Goal: Information Seeking & Learning: Learn about a topic

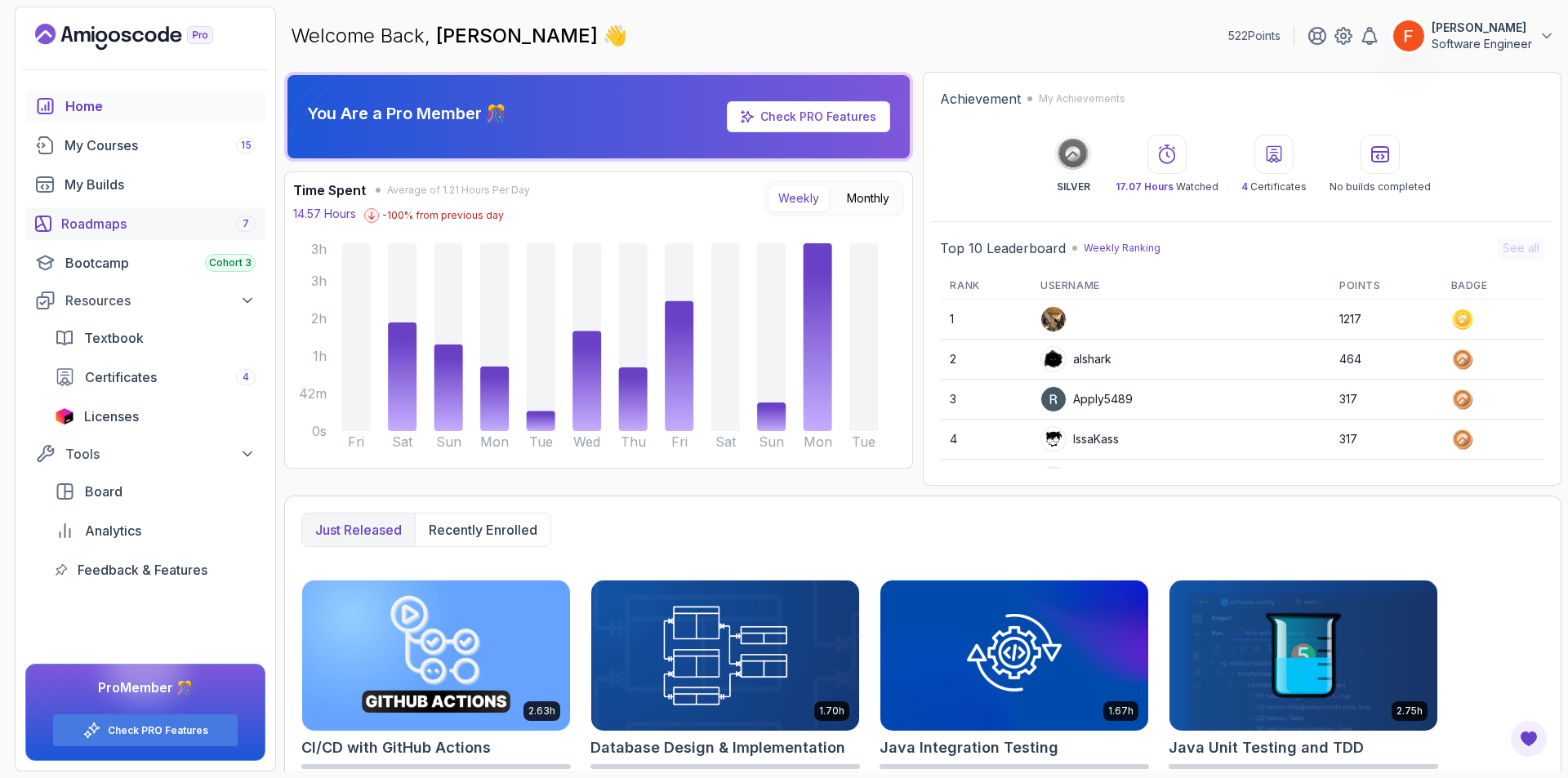
click at [212, 232] on div "Roadmaps 7" at bounding box center [158, 224] width 194 height 19
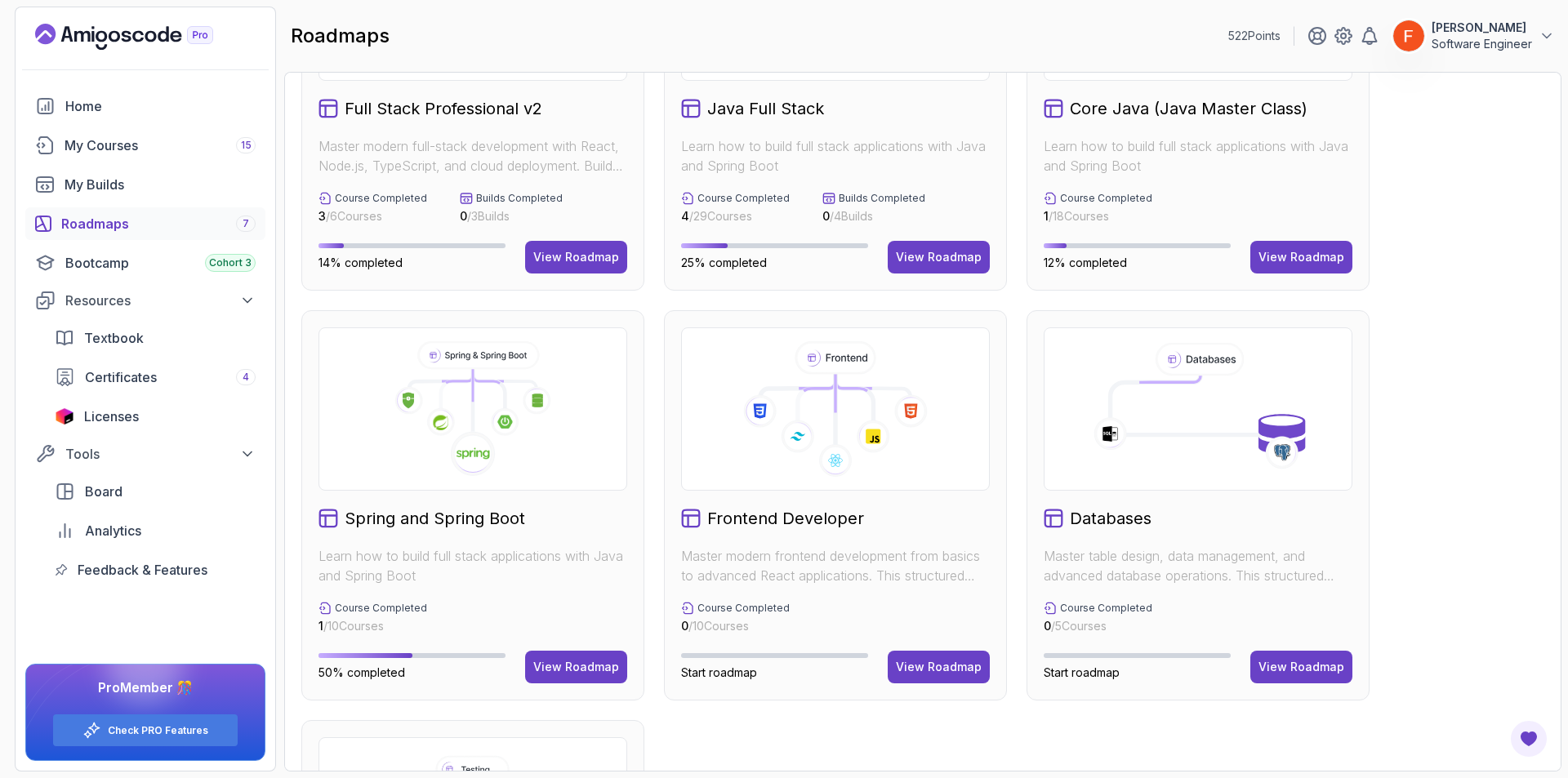
scroll to position [295, 0]
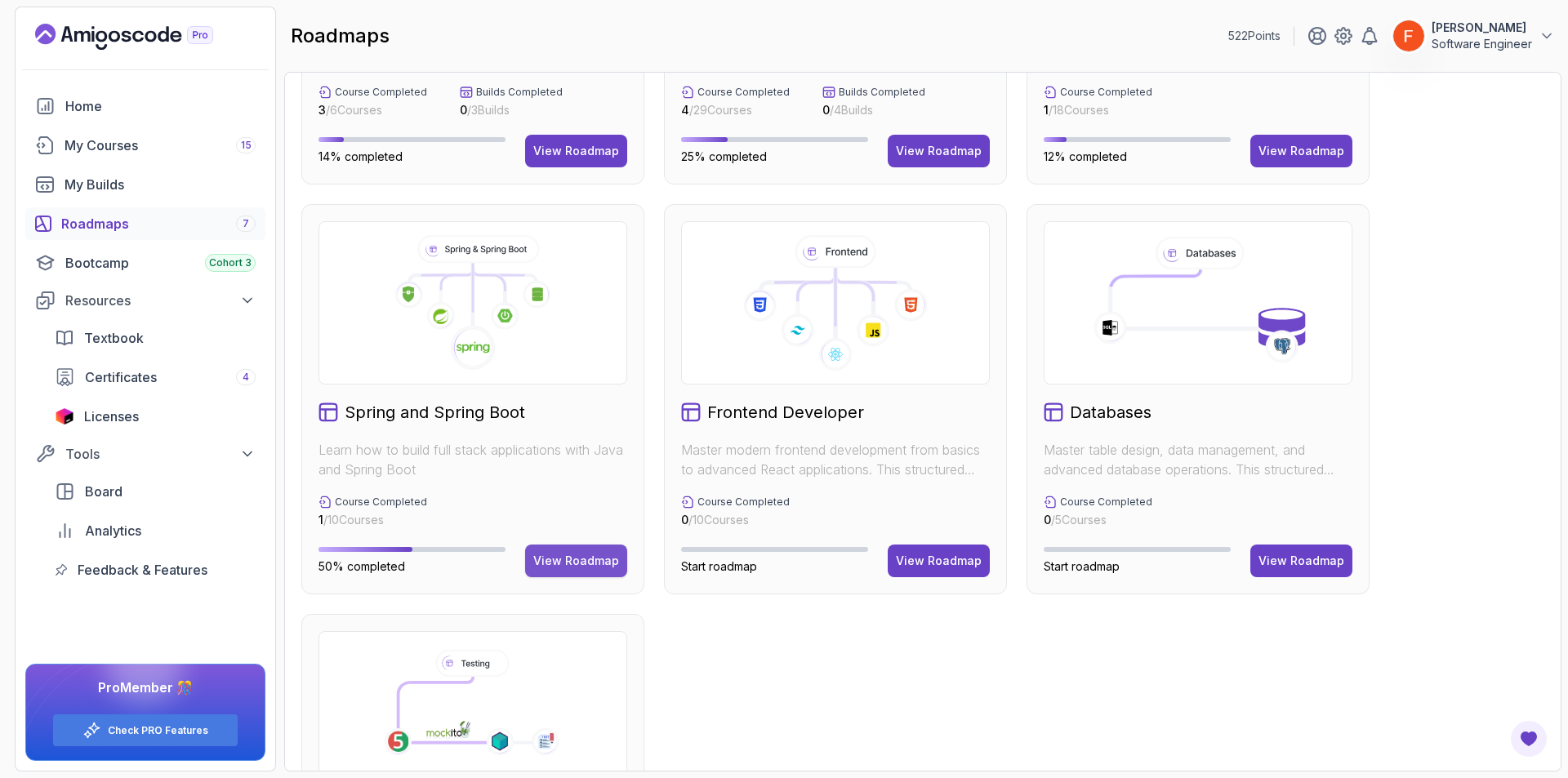
click at [598, 557] on div "View Roadmap" at bounding box center [576, 561] width 85 height 16
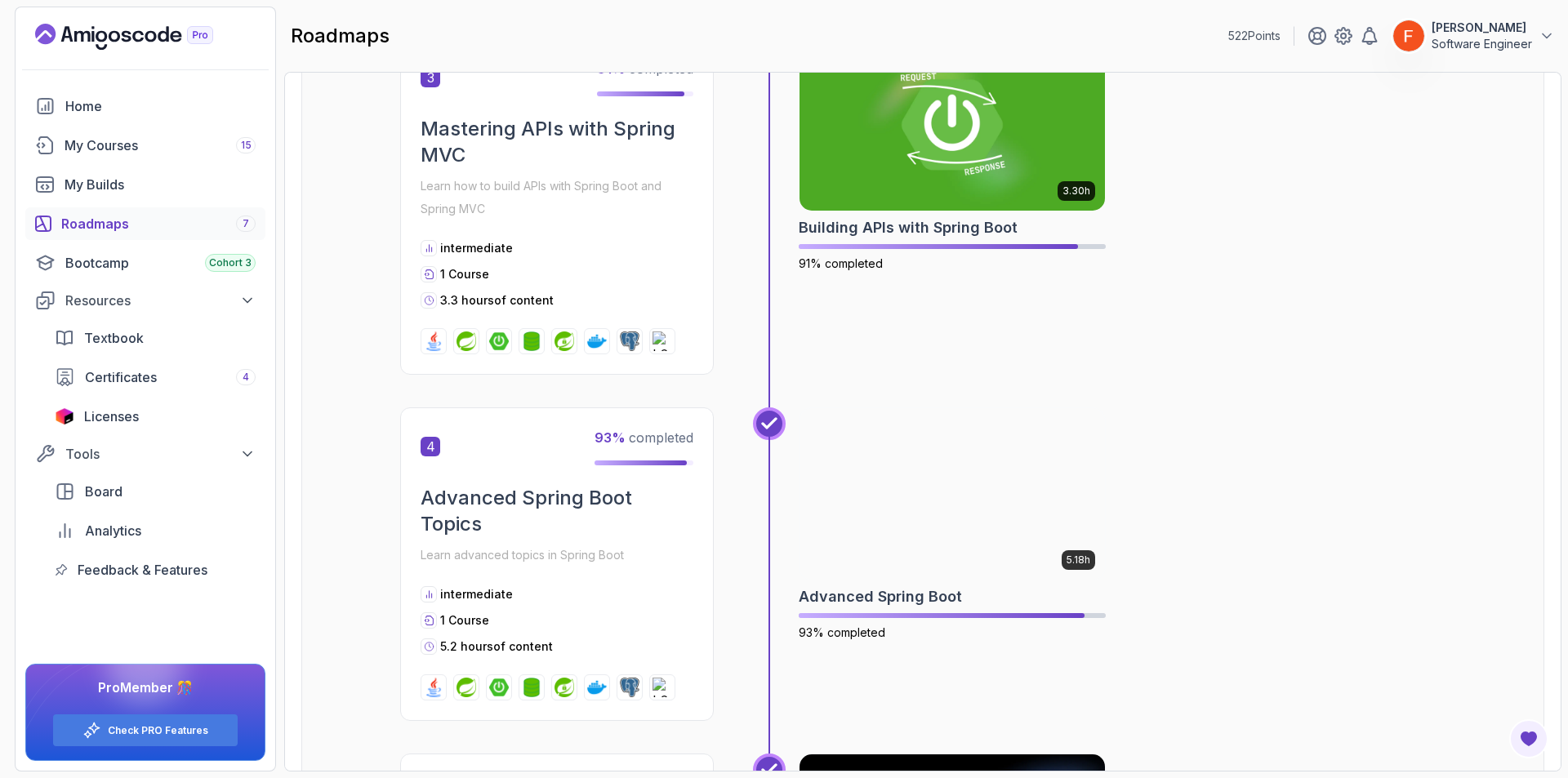
scroll to position [2194, 0]
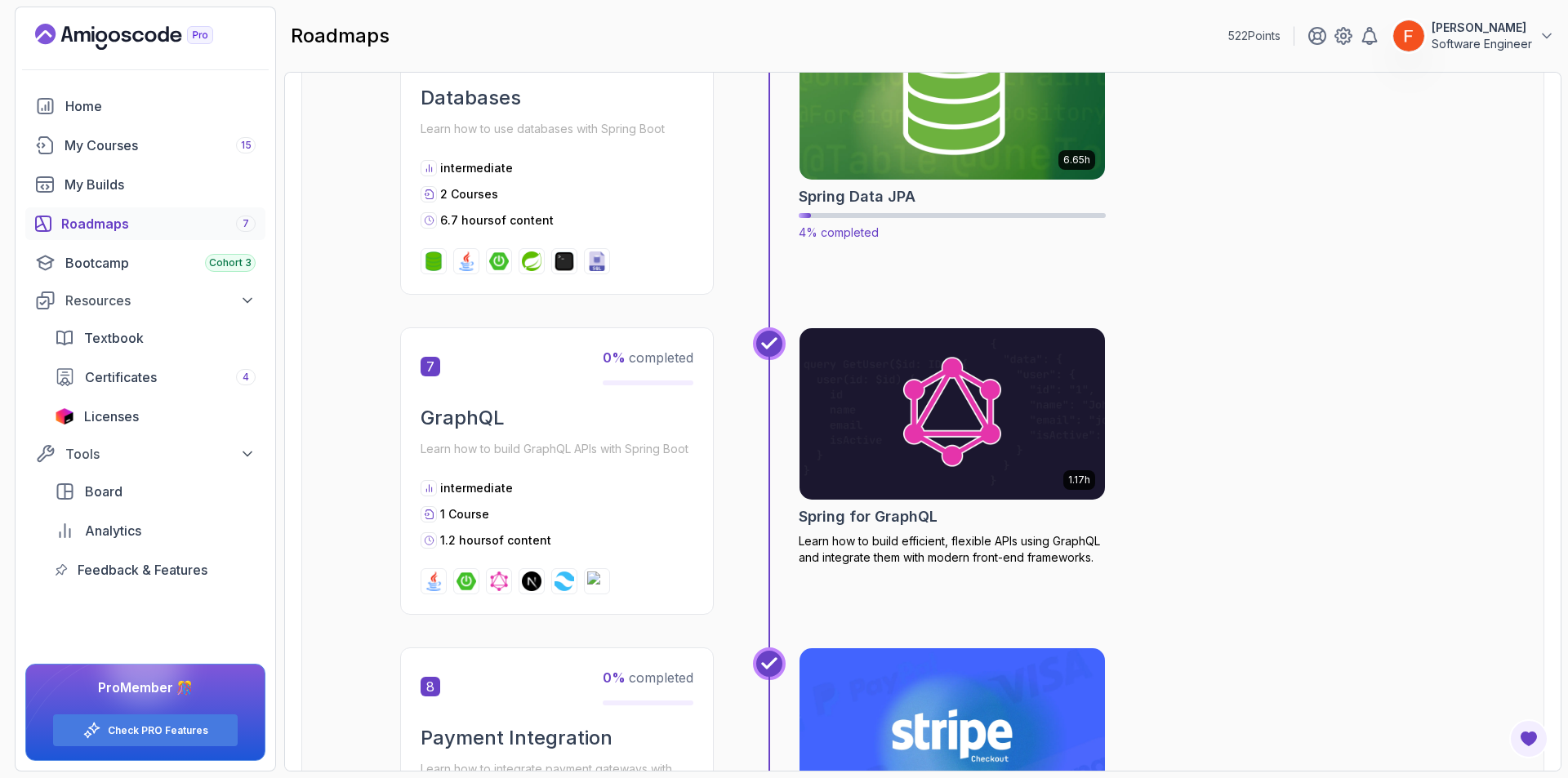
click at [944, 164] on img at bounding box center [953, 93] width 321 height 179
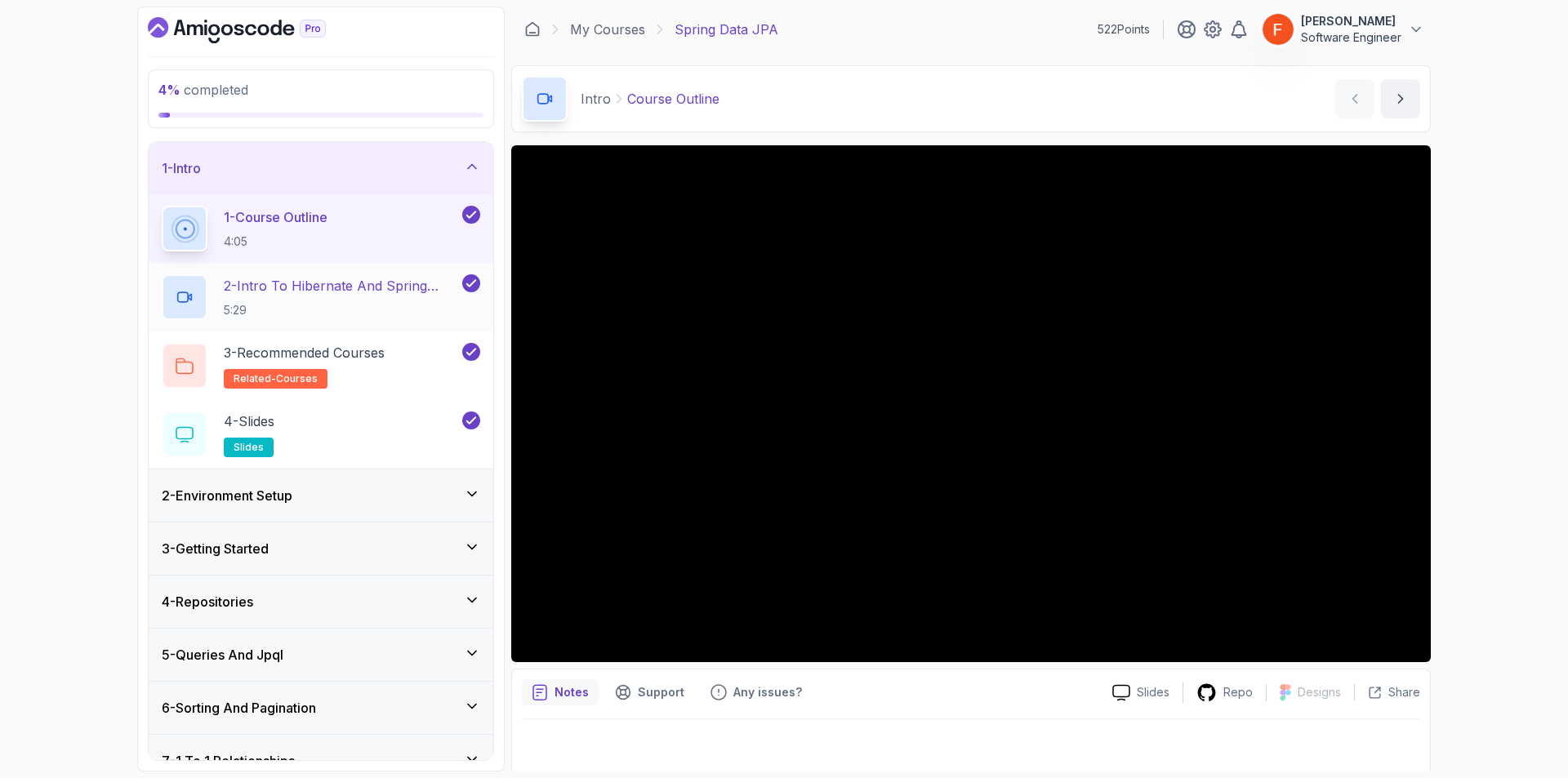
click at [375, 296] on p "2 - Intro To Hibernate And Spring Data Jpa" at bounding box center [342, 286] width 235 height 19
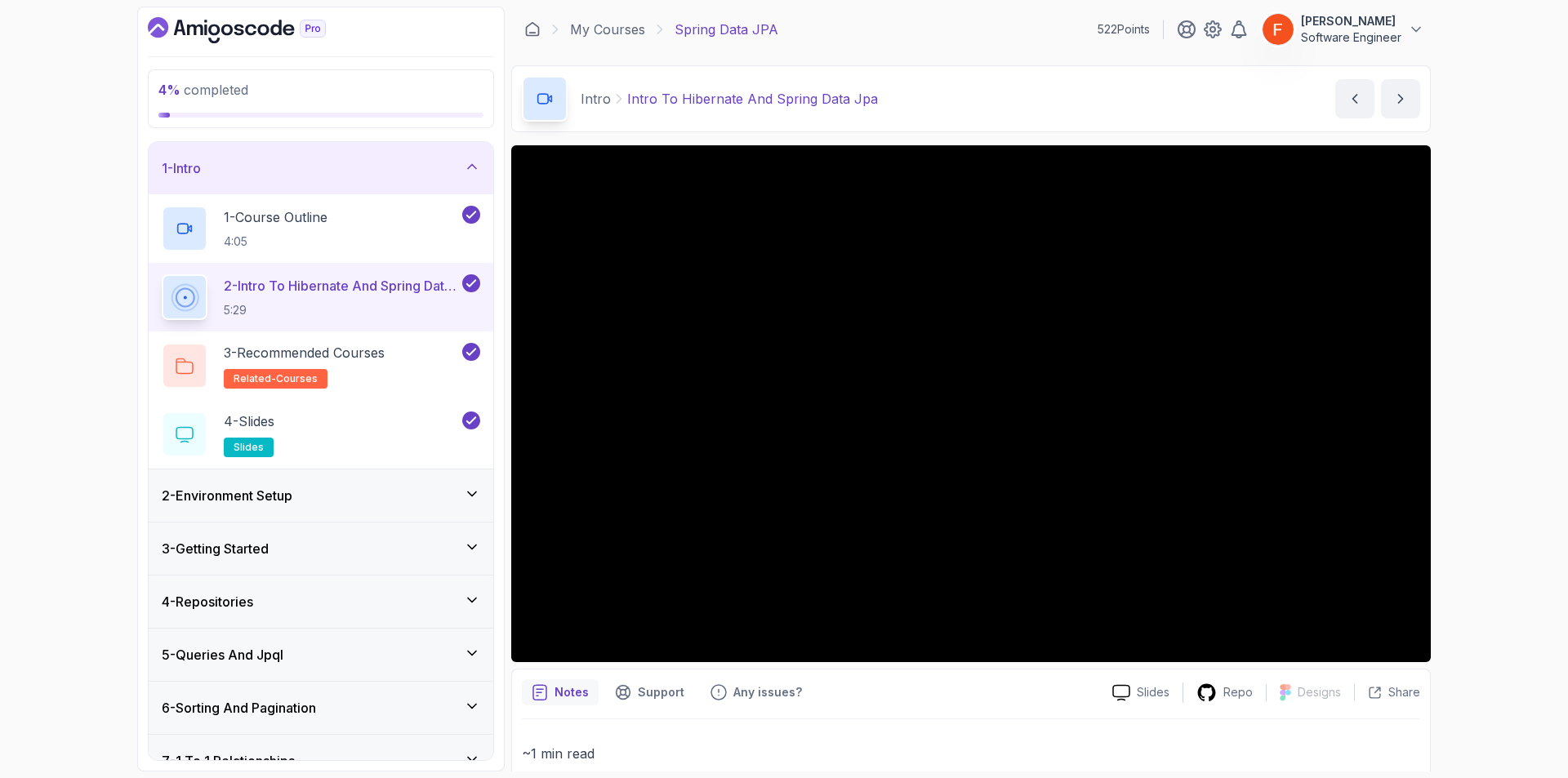
scroll to position [157, 0]
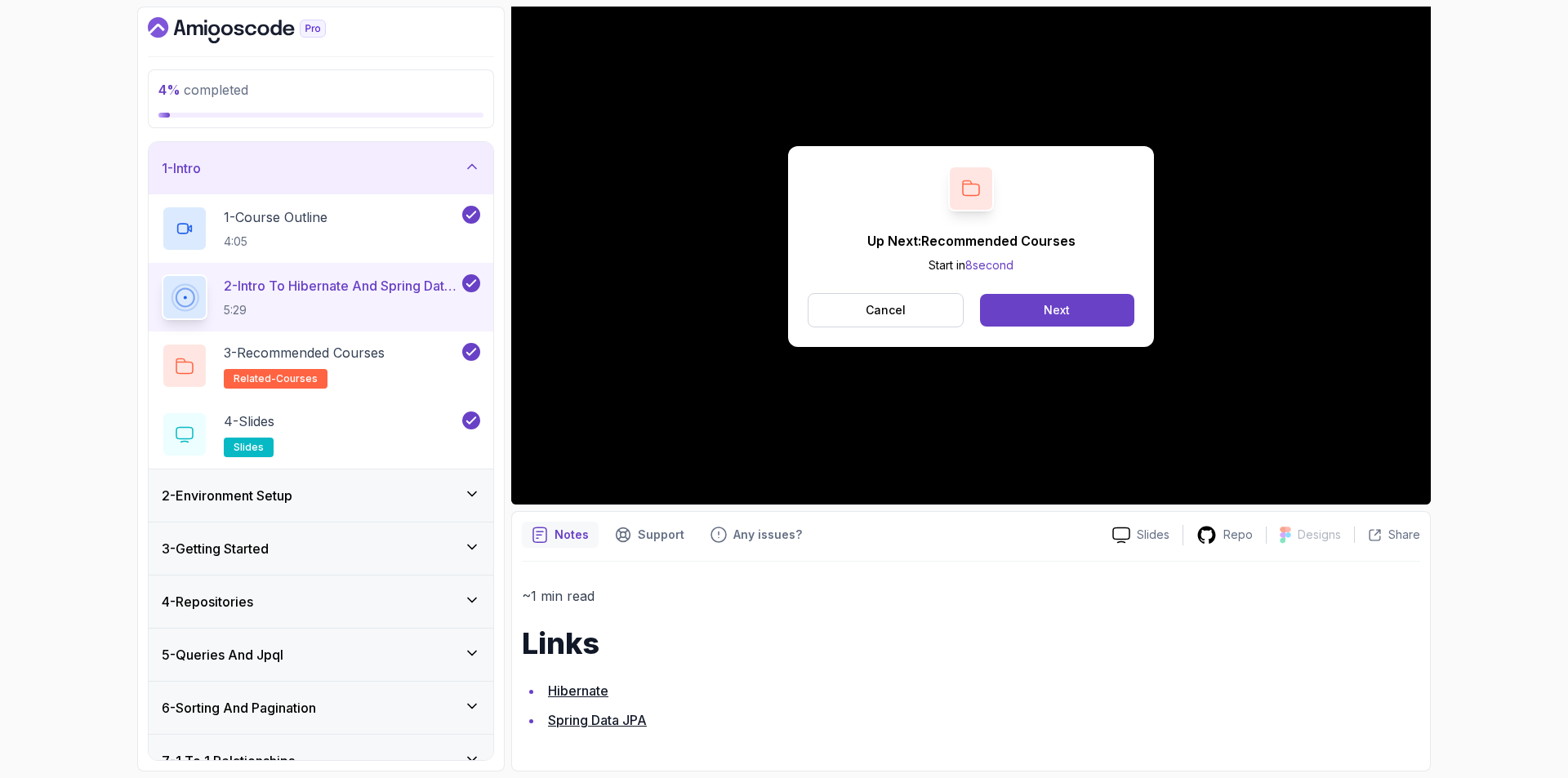
click at [379, 161] on div "1 - Intro" at bounding box center [321, 168] width 318 height 19
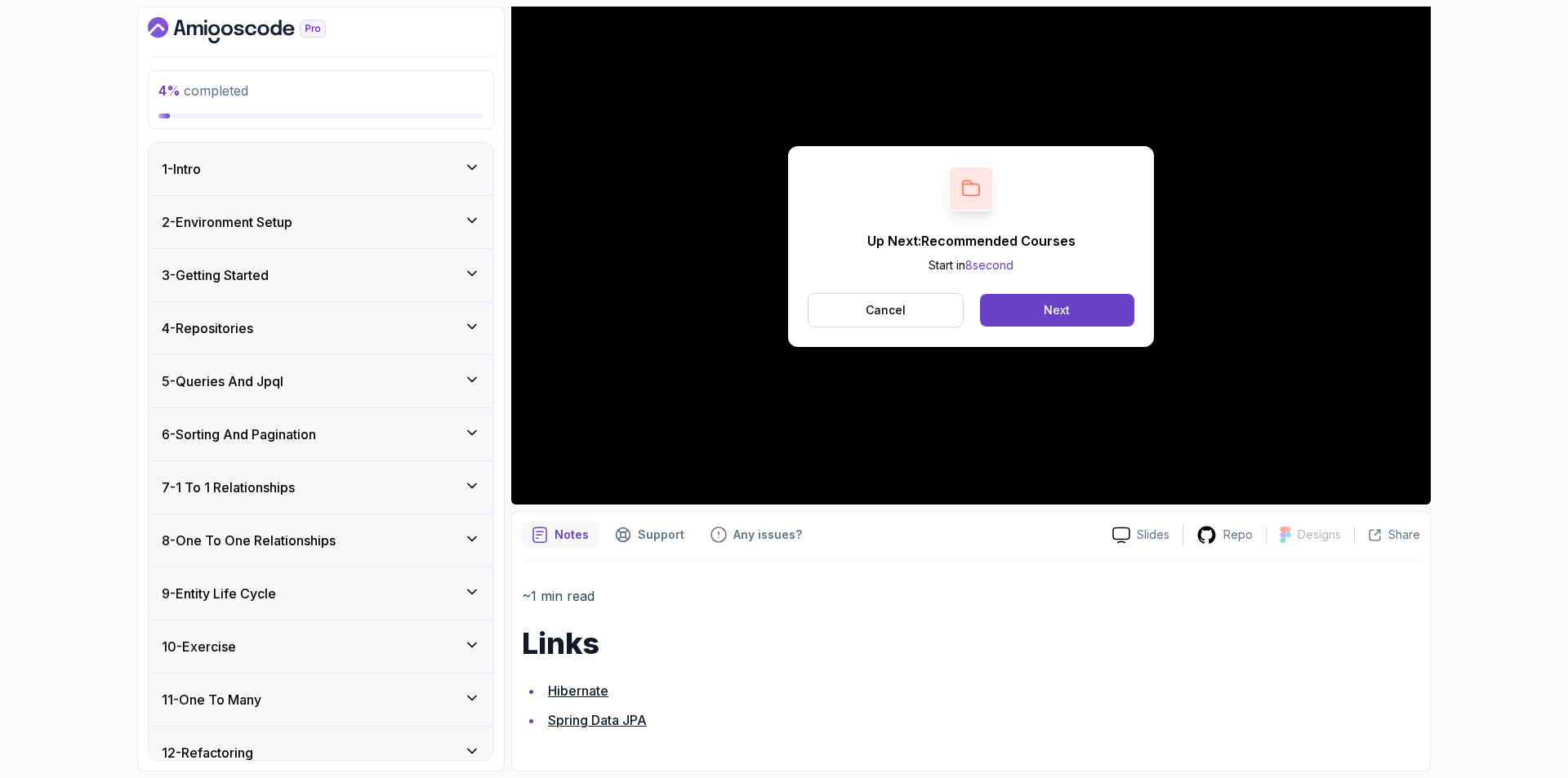
click at [379, 161] on div "1 - Intro" at bounding box center [321, 169] width 318 height 19
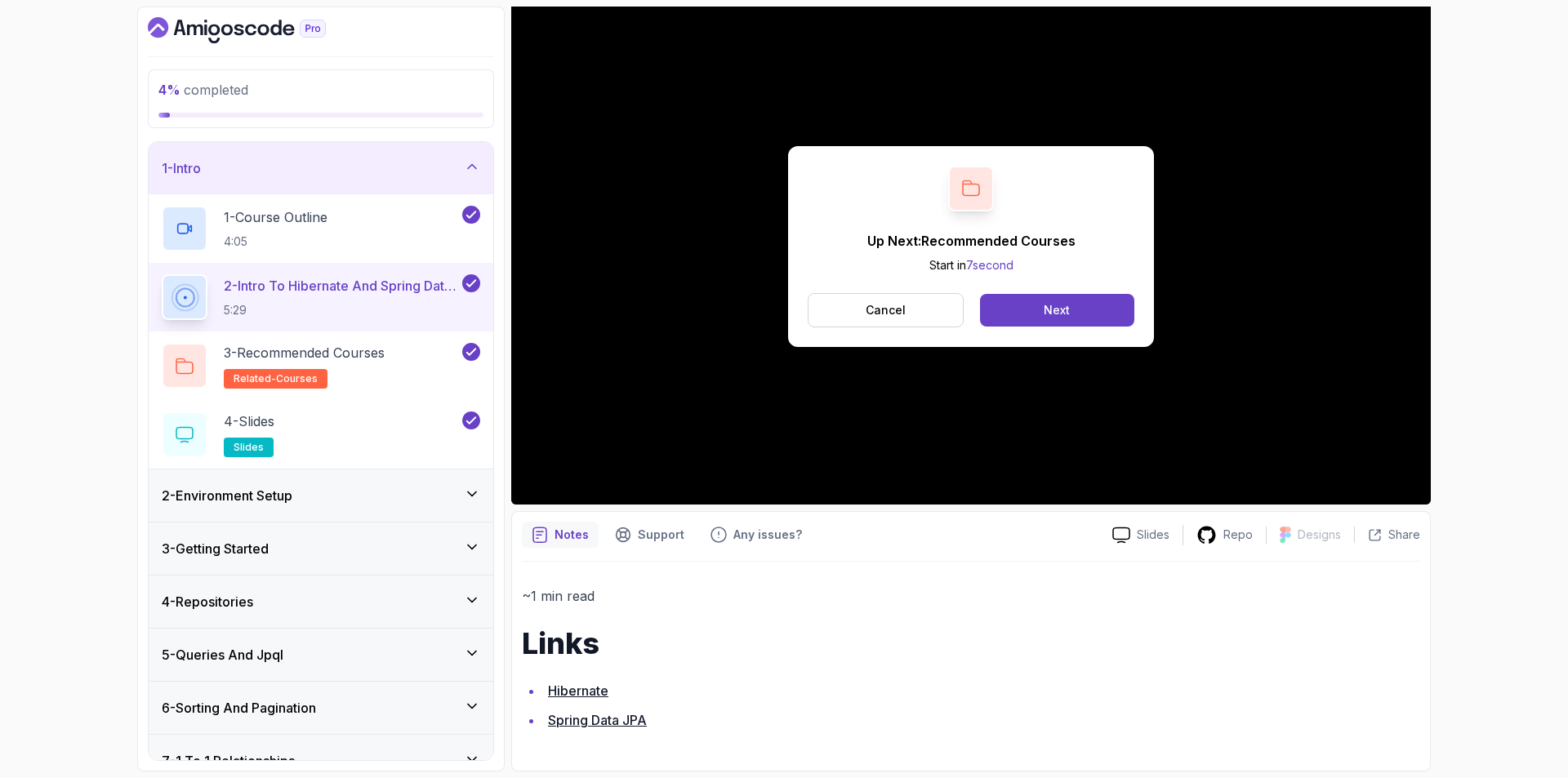
click at [379, 161] on div "1 - Intro" at bounding box center [321, 168] width 318 height 19
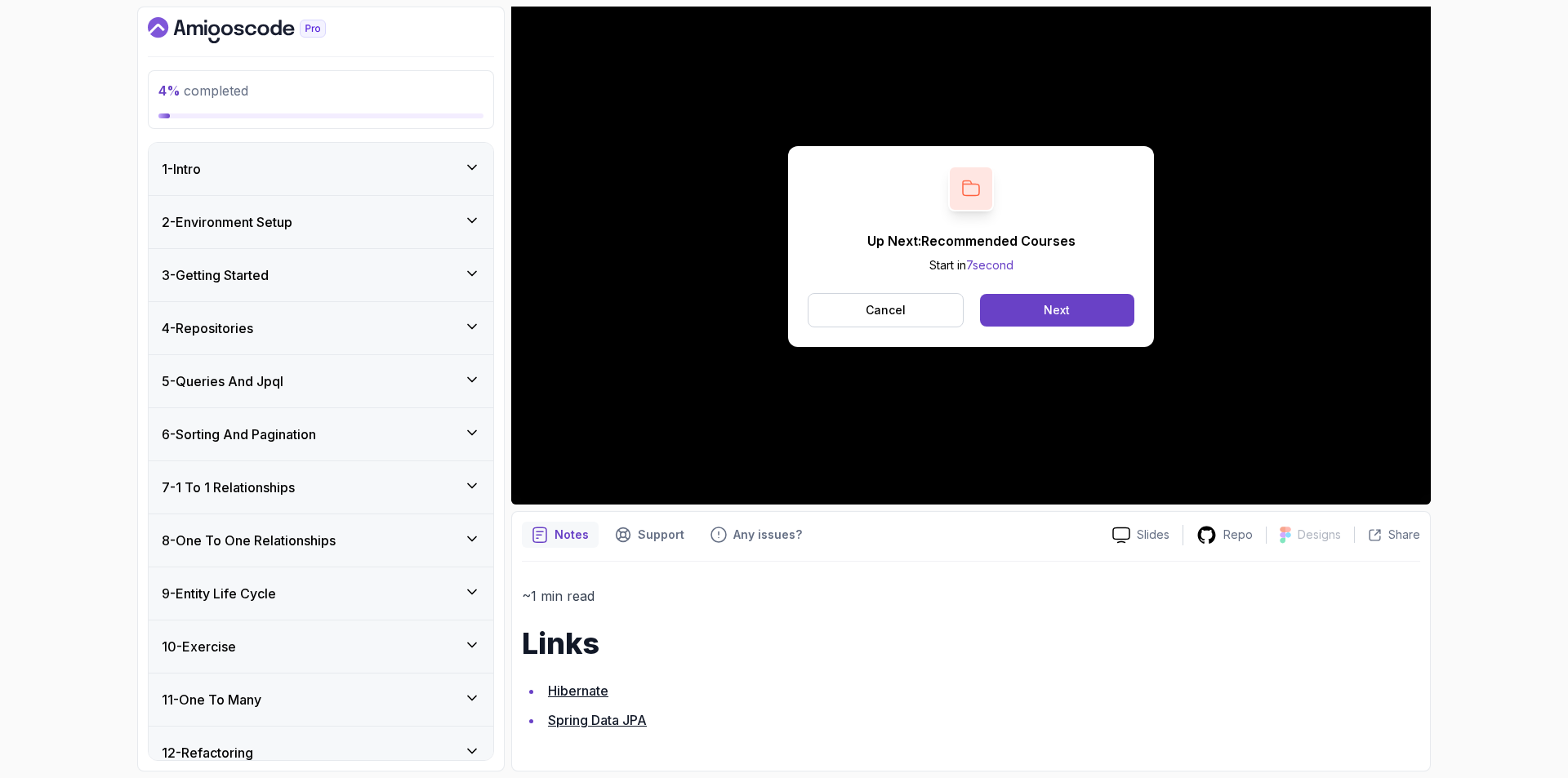
click at [380, 224] on div "2 - Environment Setup" at bounding box center [321, 222] width 318 height 19
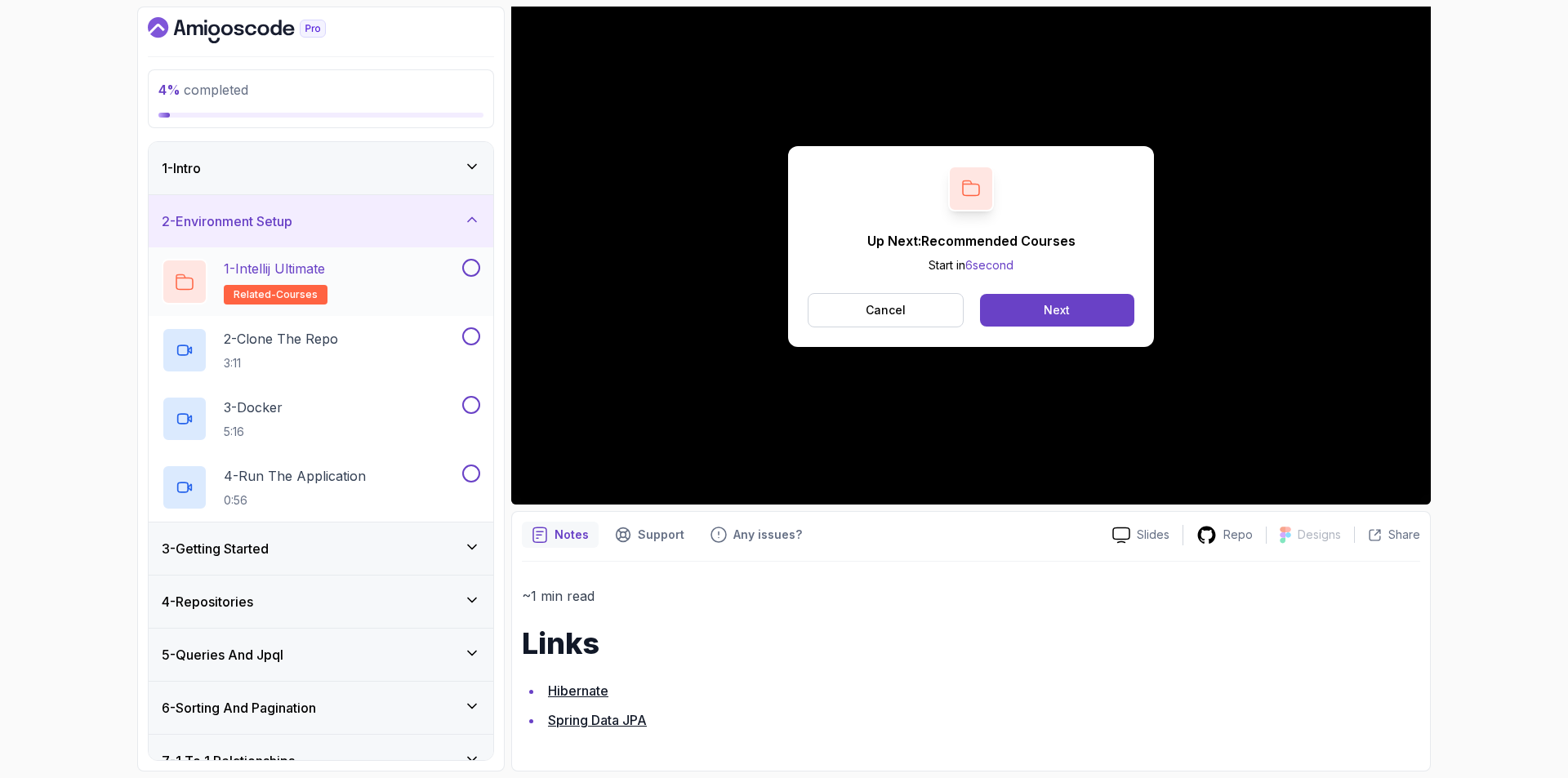
click at [474, 268] on button at bounding box center [471, 268] width 18 height 18
click at [474, 268] on icon at bounding box center [471, 268] width 15 height 16
click at [426, 280] on div "1 - Intellij Ultimate related-courses" at bounding box center [310, 281] width 297 height 46
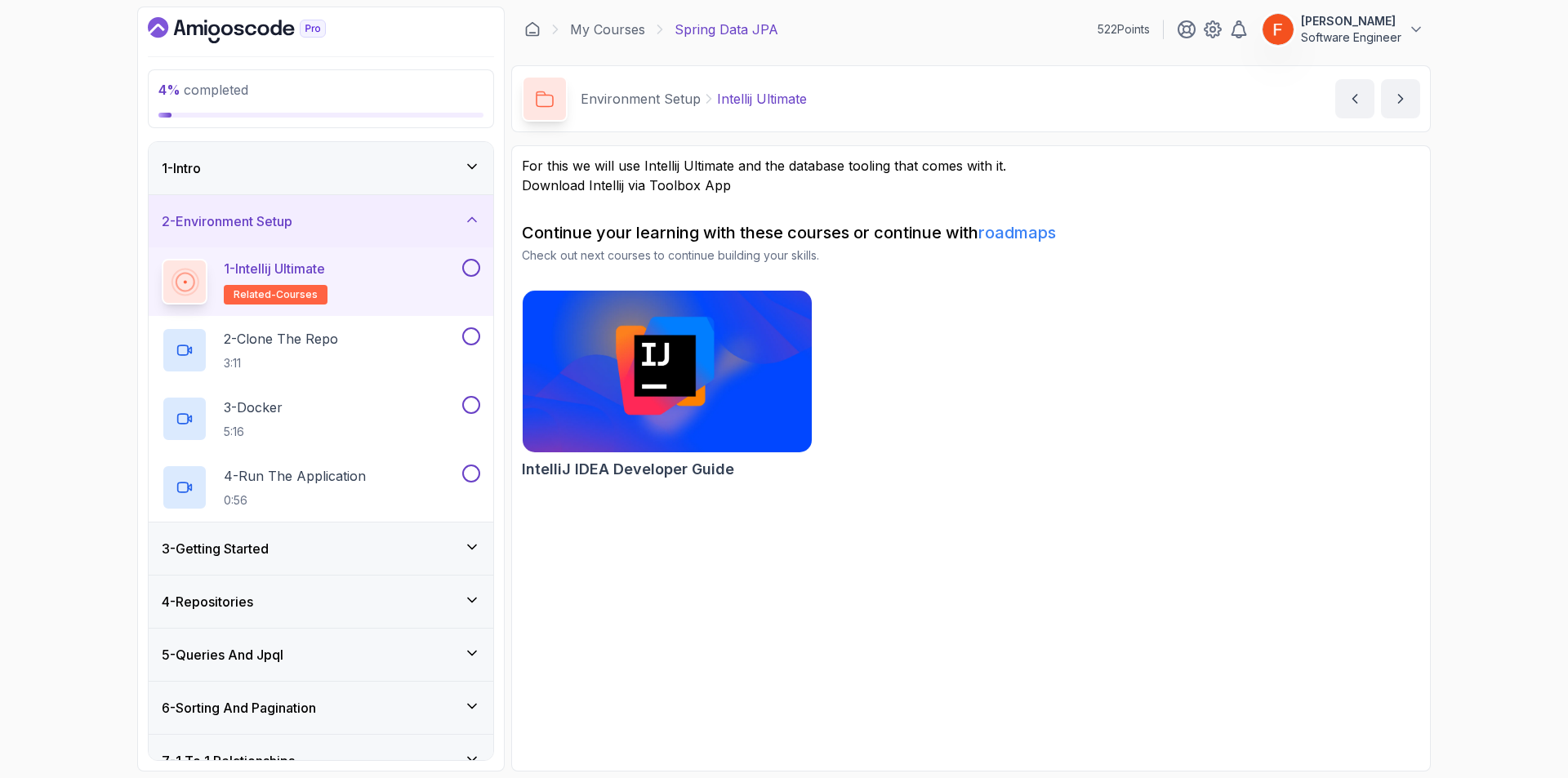
click at [476, 266] on button at bounding box center [471, 268] width 18 height 18
click at [415, 343] on div "2 - Clone The Repo 3:11" at bounding box center [310, 350] width 297 height 46
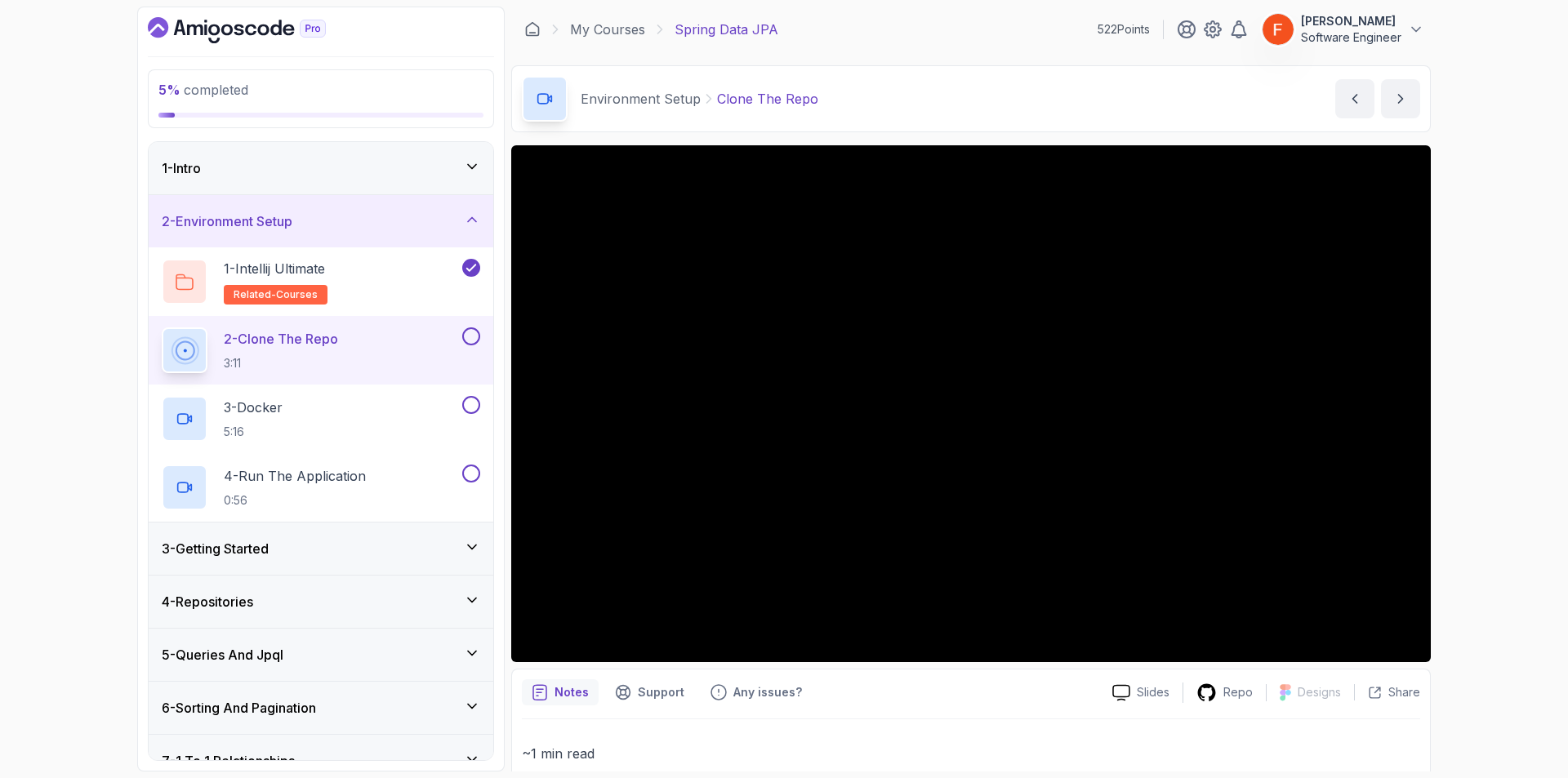
click at [899, 742] on p "~1 min read" at bounding box center [971, 754] width 898 height 23
drag, startPoint x: 688, startPoint y: 29, endPoint x: 605, endPoint y: 25, distance: 83.1
click at [381, 396] on div "3 - Docker 5:16" at bounding box center [310, 418] width 297 height 46
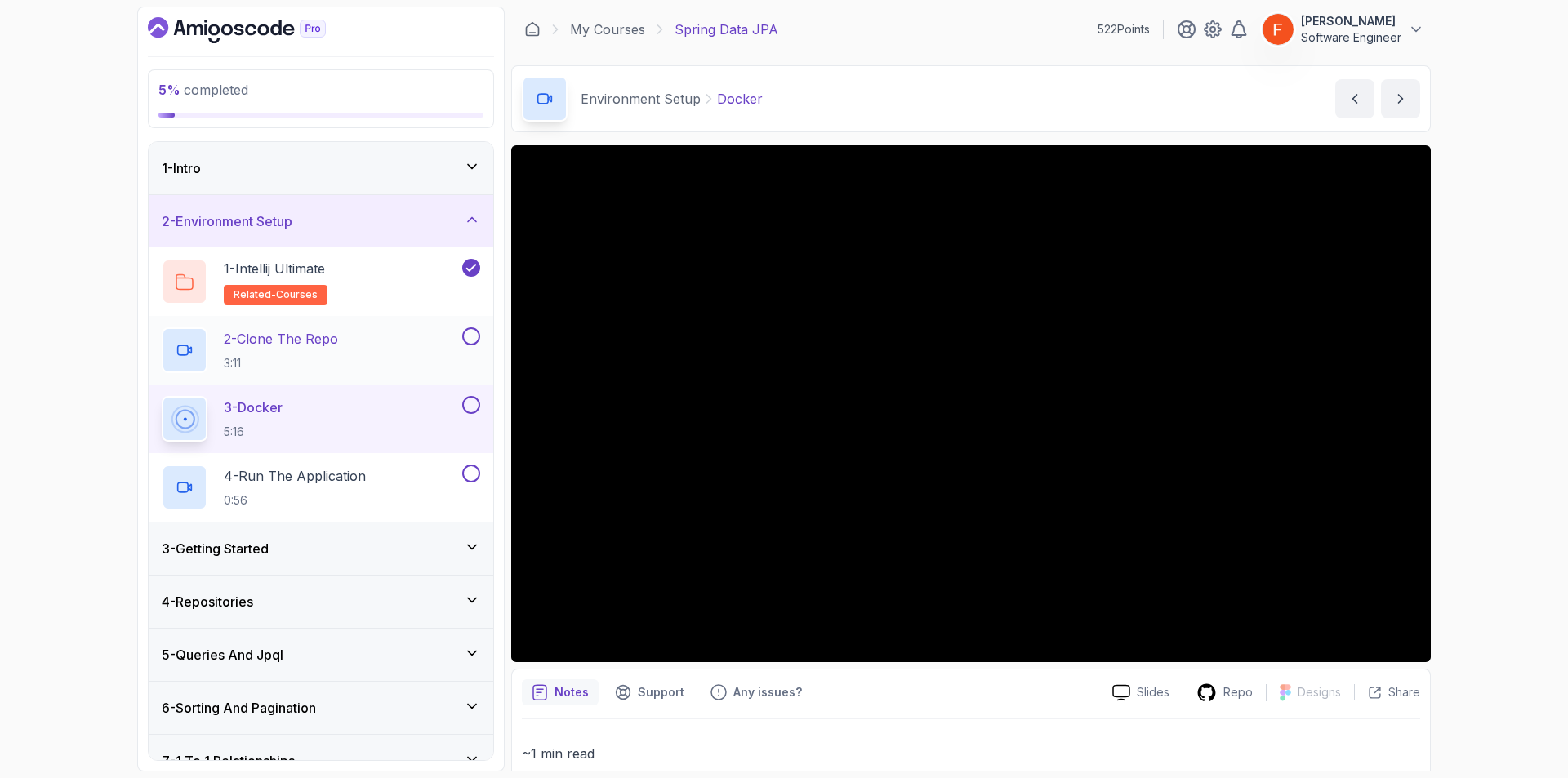
click at [477, 334] on button at bounding box center [471, 337] width 18 height 18
click at [1507, 595] on div "5 % completed 1 - Intro 2 - Environment Setup 1 - Intellij Ultimate related-cou…" at bounding box center [784, 389] width 1568 height 778
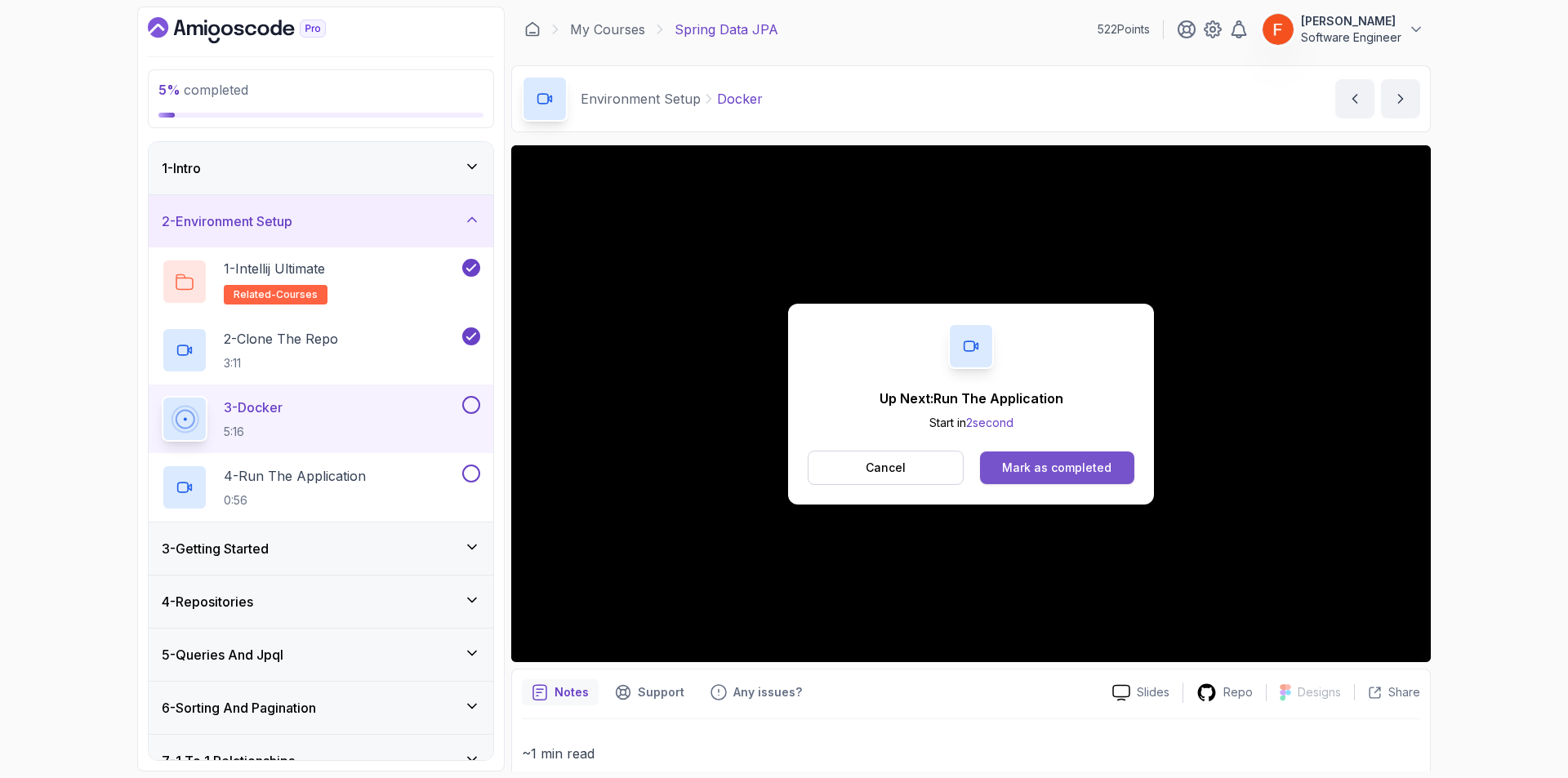
click at [1092, 458] on button "Mark as completed" at bounding box center [1057, 468] width 154 height 33
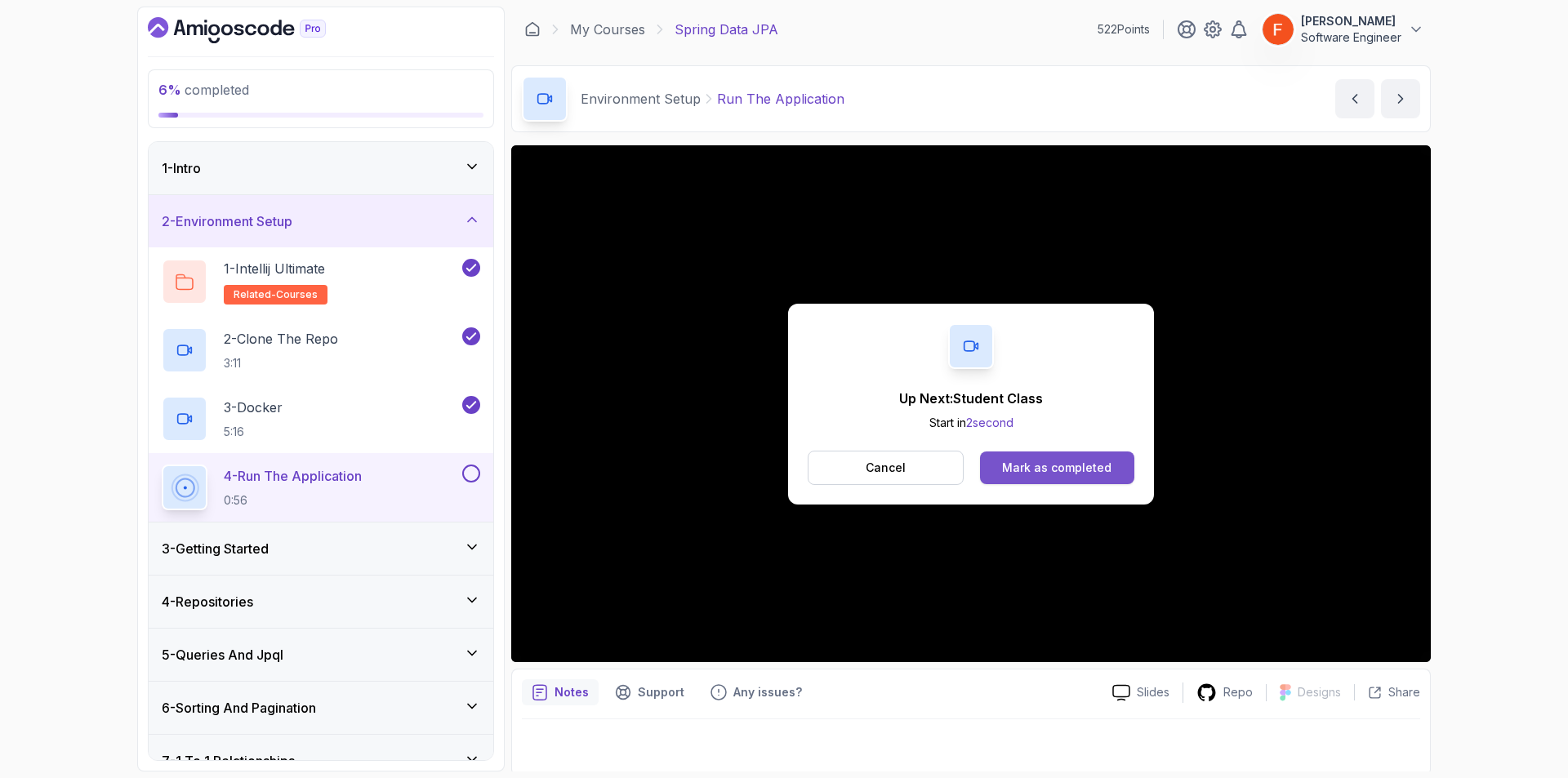
click at [1077, 464] on div "Mark as completed" at bounding box center [1057, 468] width 110 height 16
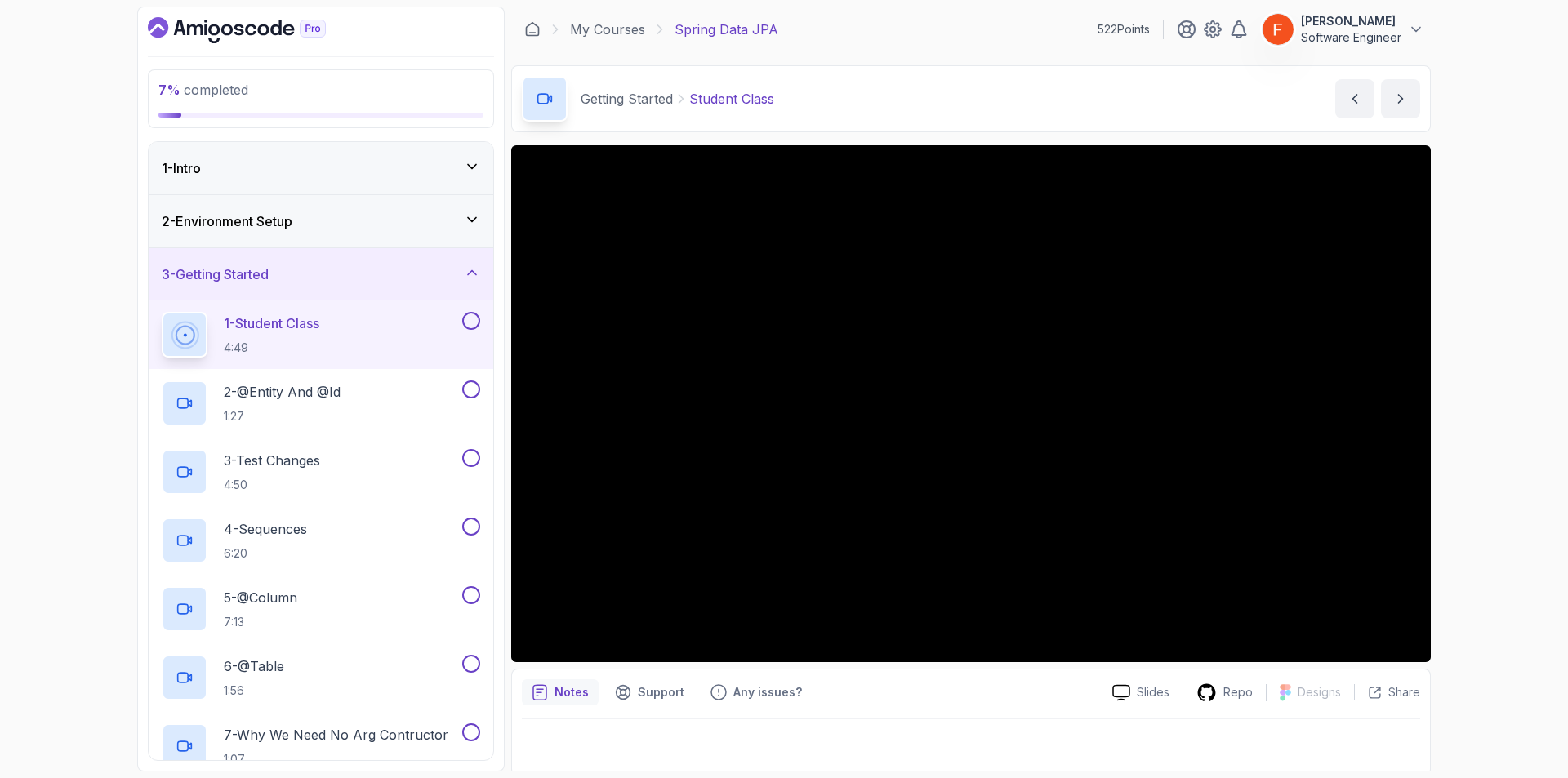
click at [451, 225] on div "2 - Environment Setup" at bounding box center [321, 221] width 318 height 19
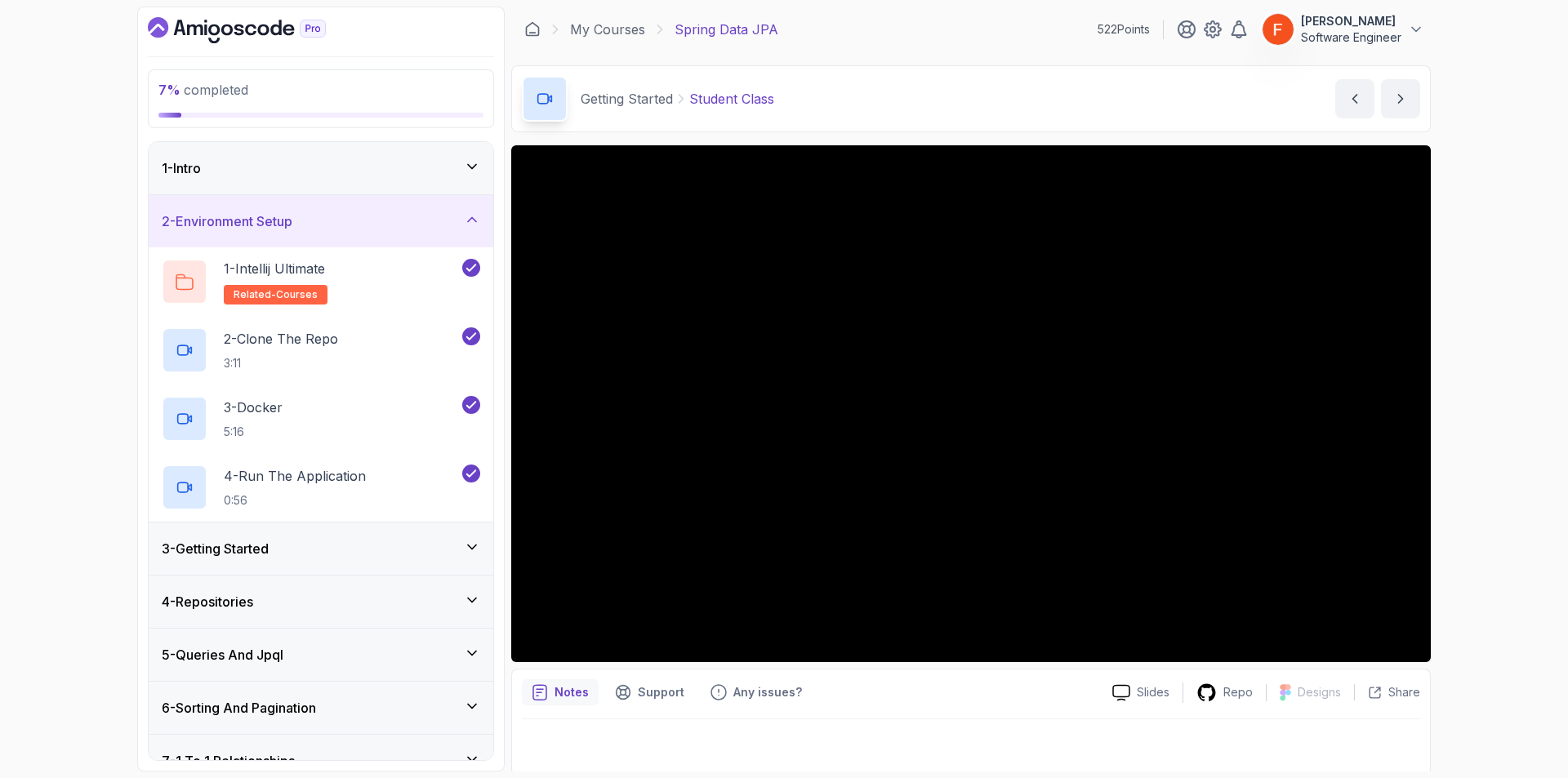
click at [409, 533] on div "3 - Getting Started" at bounding box center [320, 549] width 344 height 52
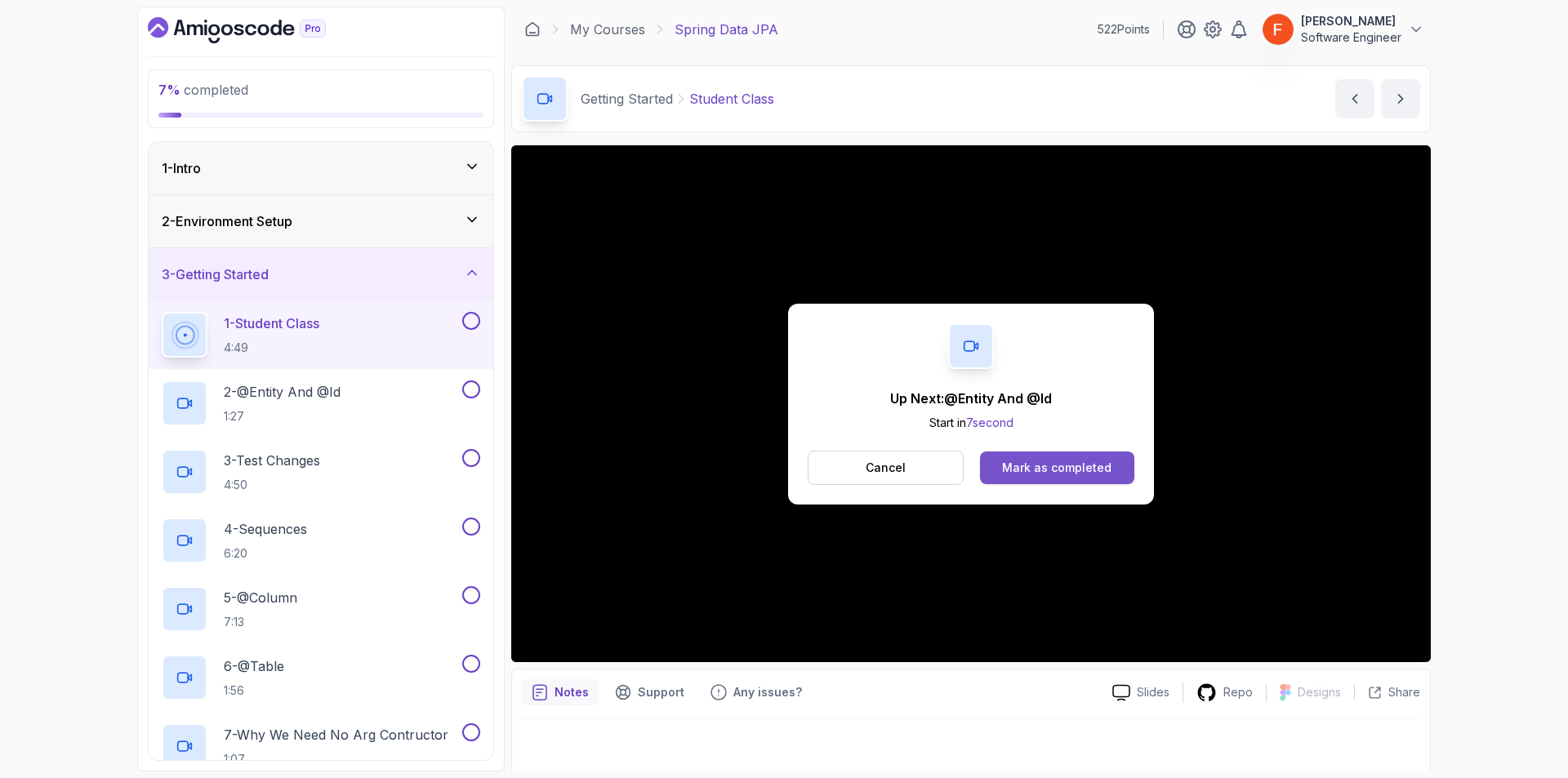
click at [1060, 462] on div "Mark as completed" at bounding box center [1057, 468] width 110 height 16
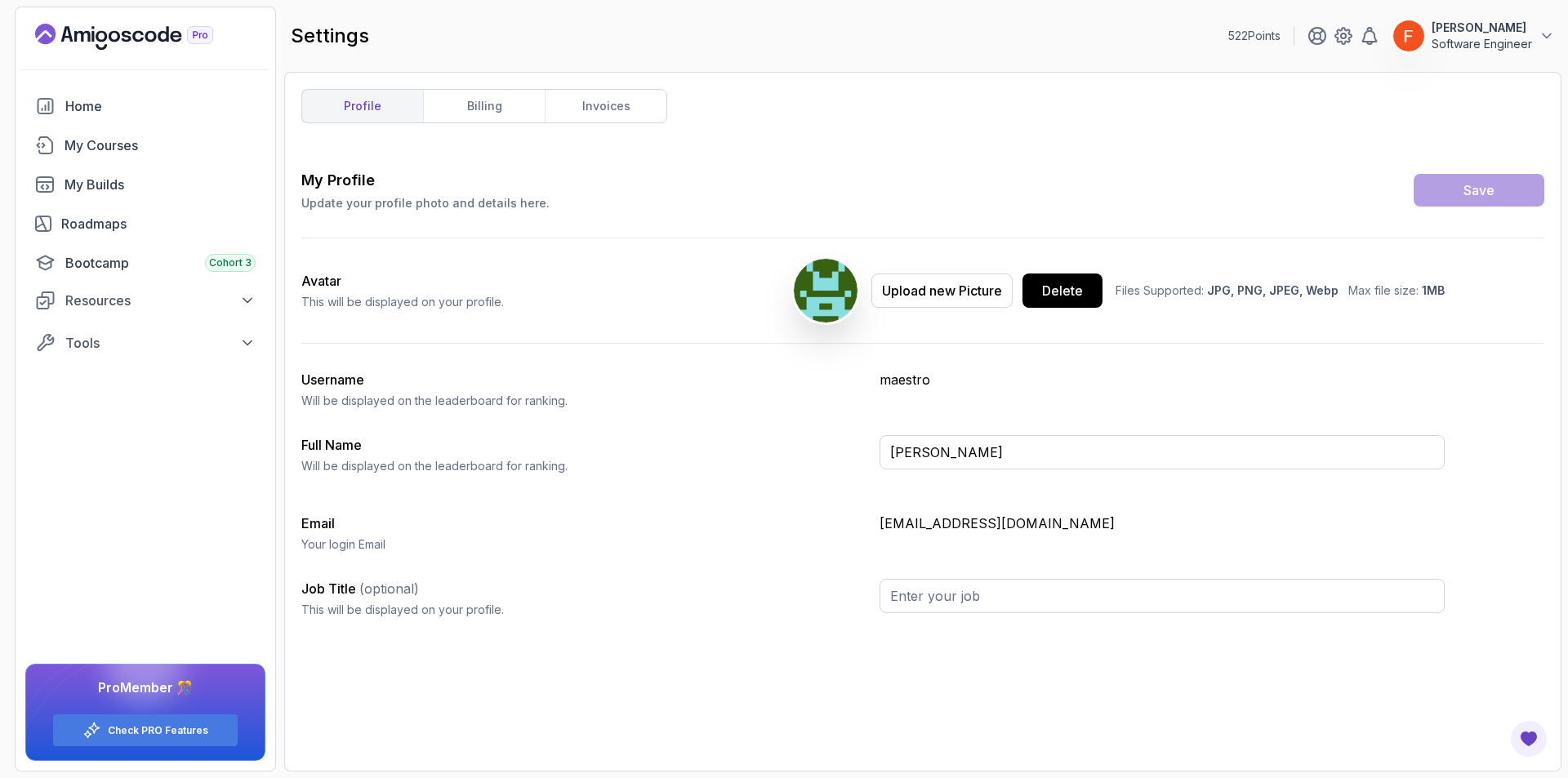
type input "Software Engineer"
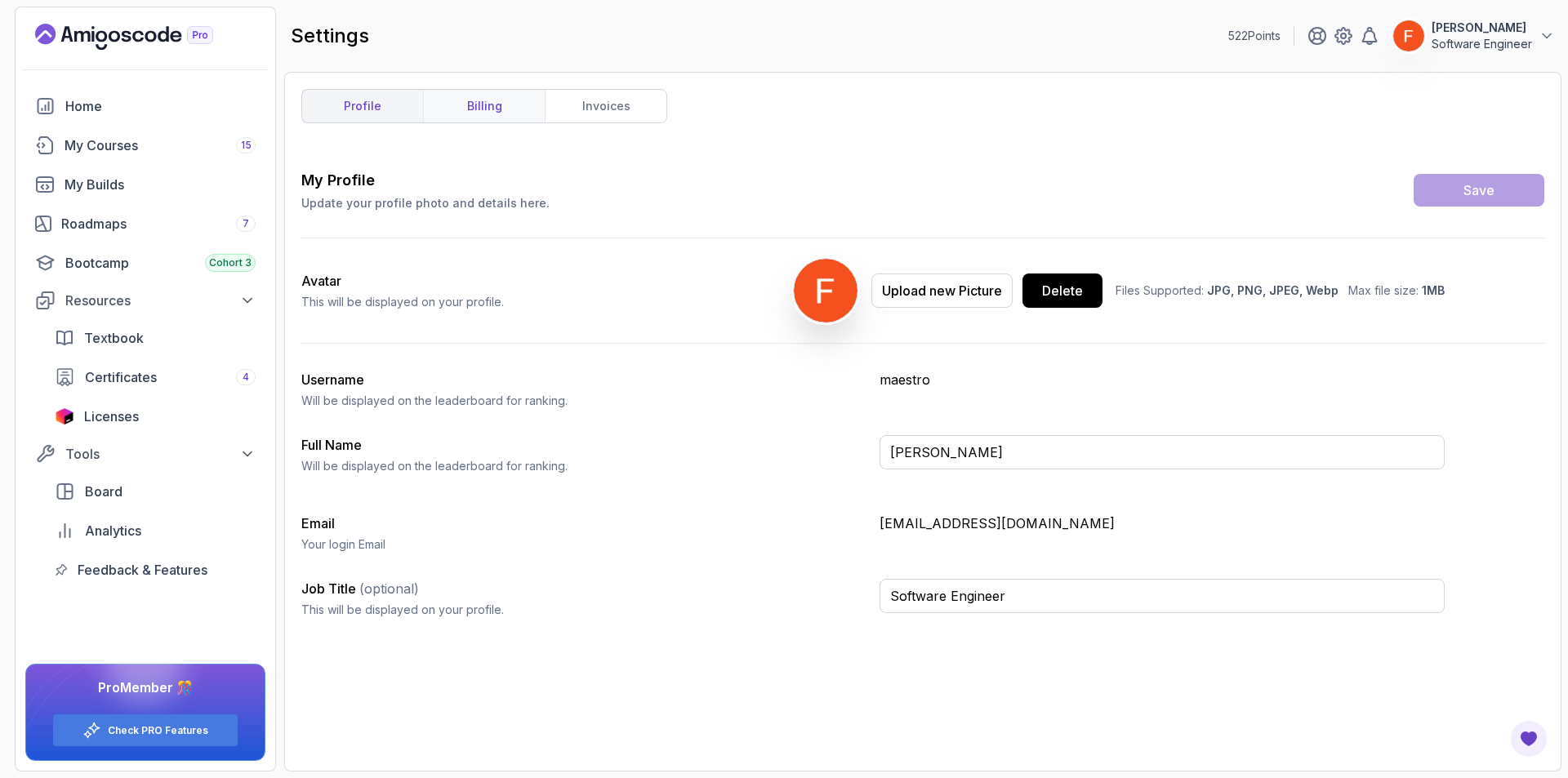
click at [496, 103] on link "billing" at bounding box center [483, 107] width 121 height 33
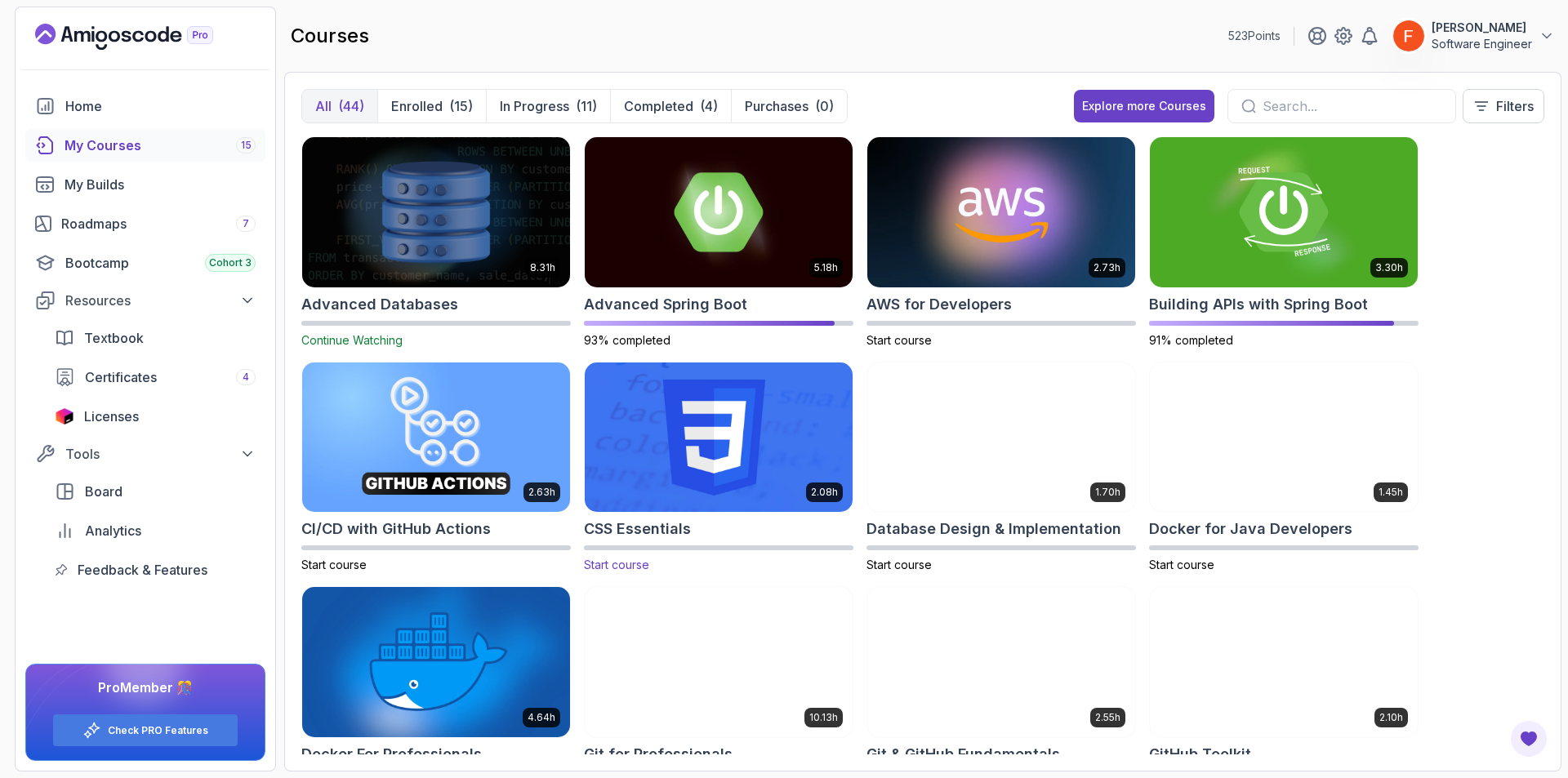
scroll to position [1088, 0]
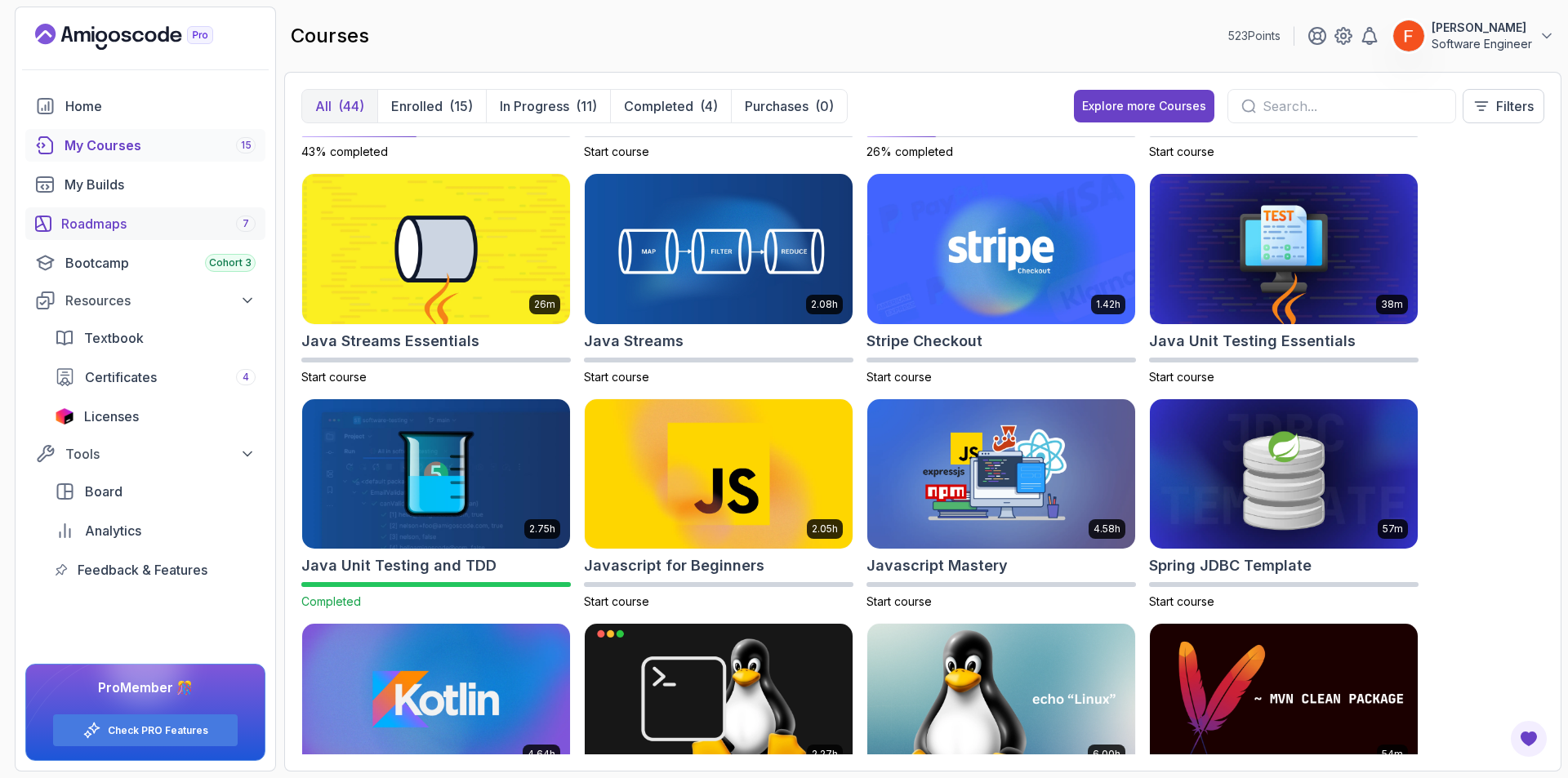
click at [142, 229] on div "Roadmaps 7" at bounding box center [158, 224] width 194 height 19
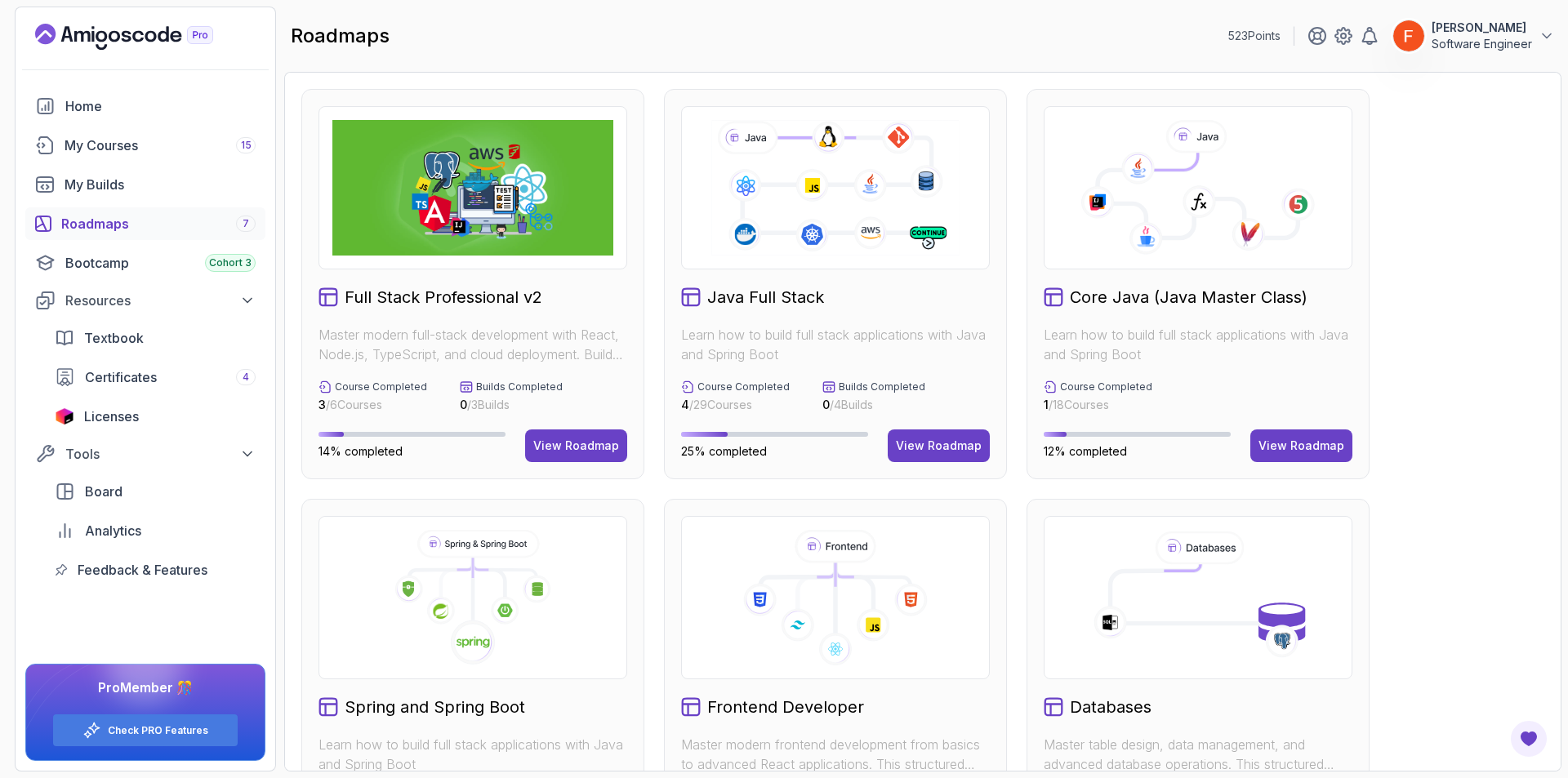
scroll to position [544, 0]
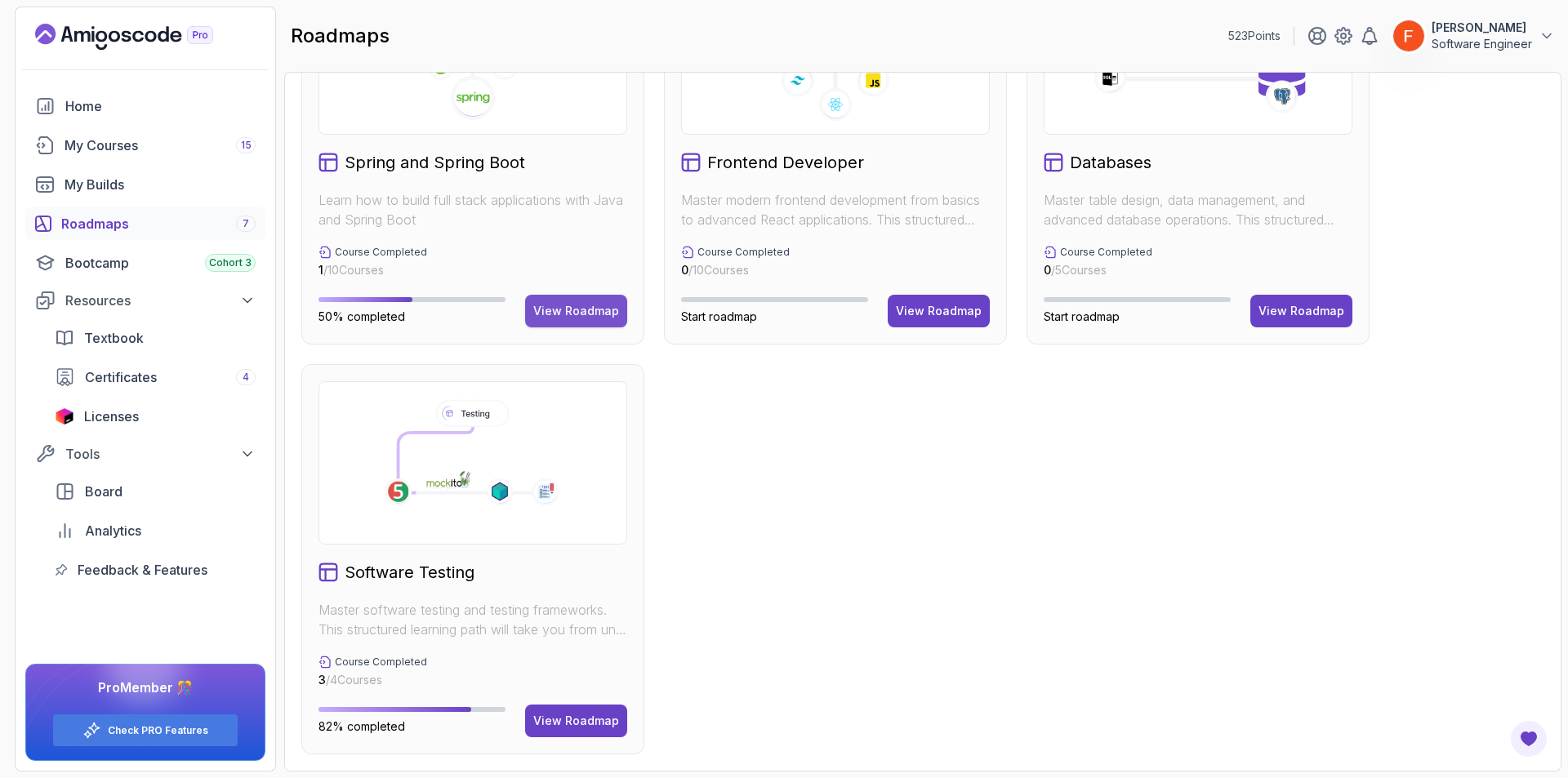
click at [583, 315] on div "View Roadmap" at bounding box center [576, 310] width 85 height 16
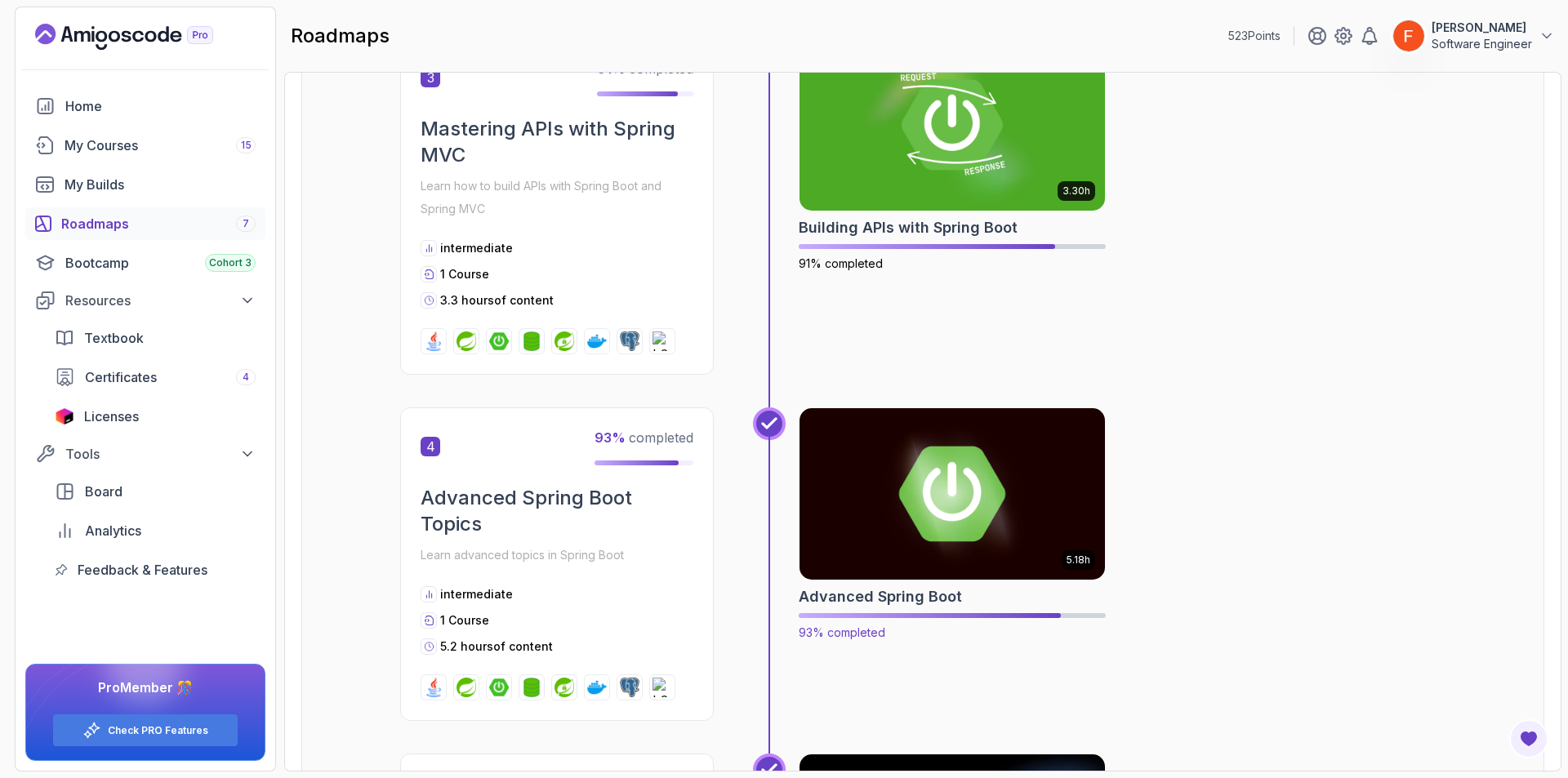
scroll to position [2194, 0]
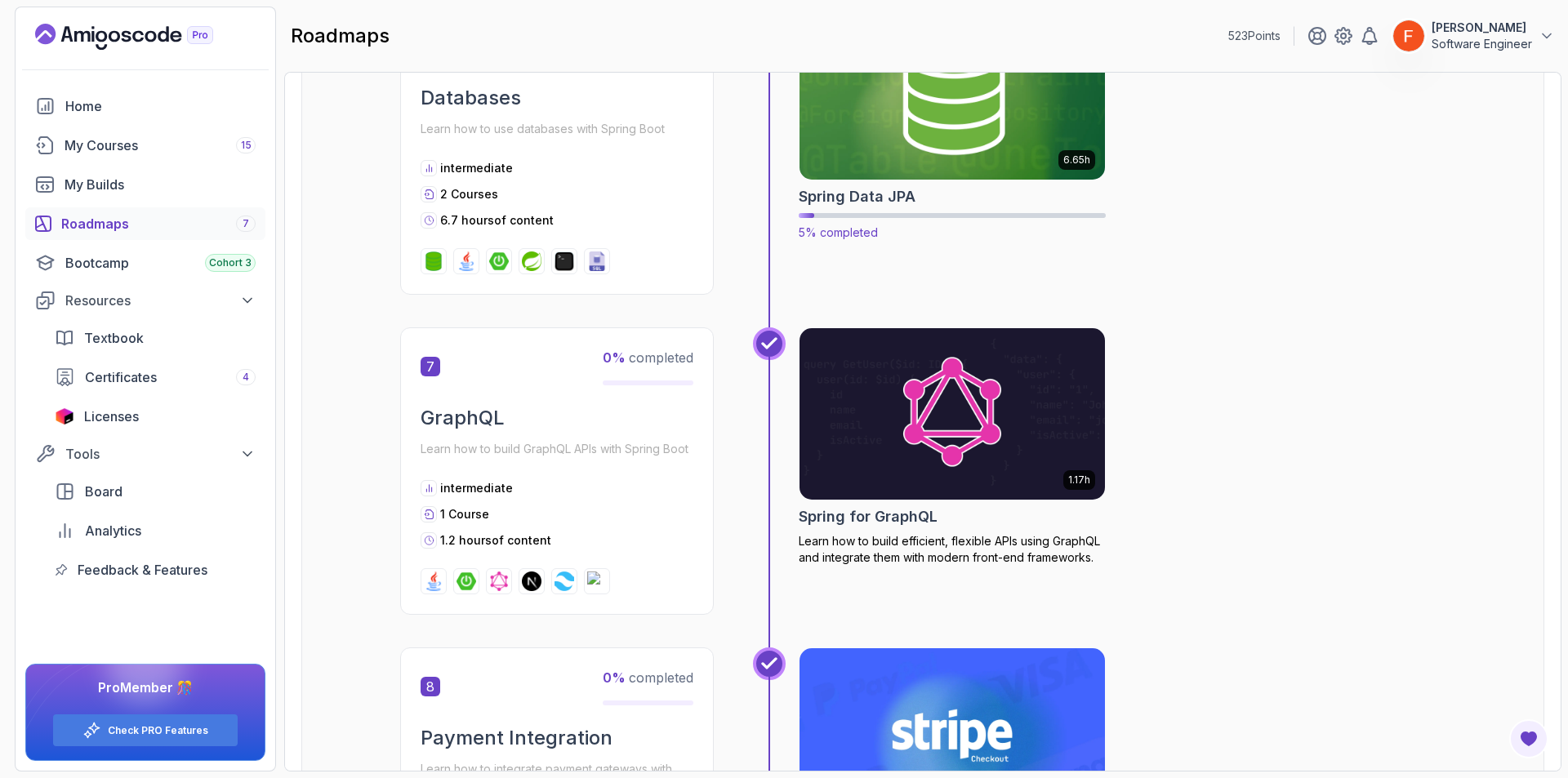
click at [913, 134] on img at bounding box center [953, 93] width 321 height 179
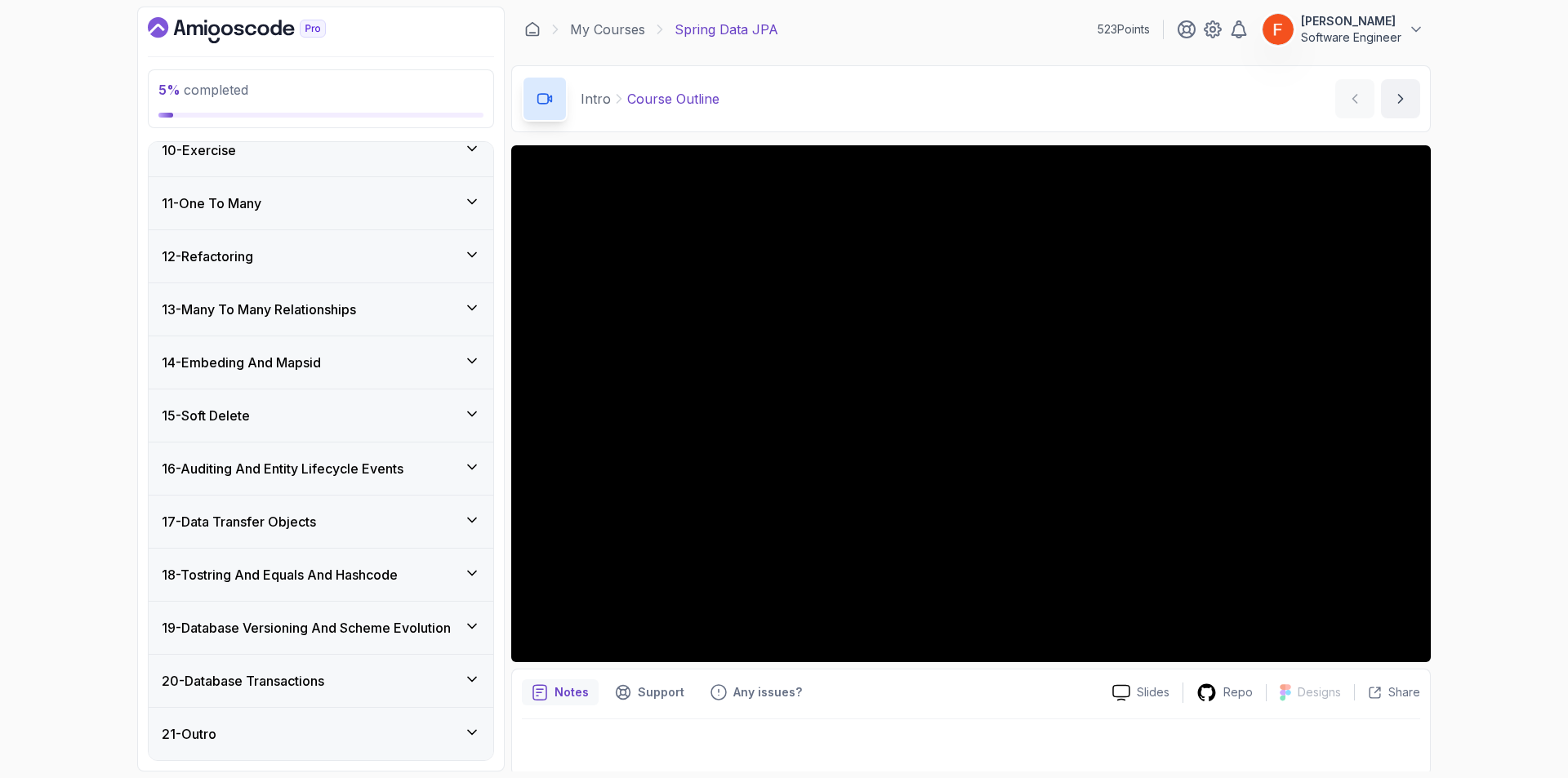
click at [390, 719] on div "21 - Outro" at bounding box center [320, 734] width 344 height 52
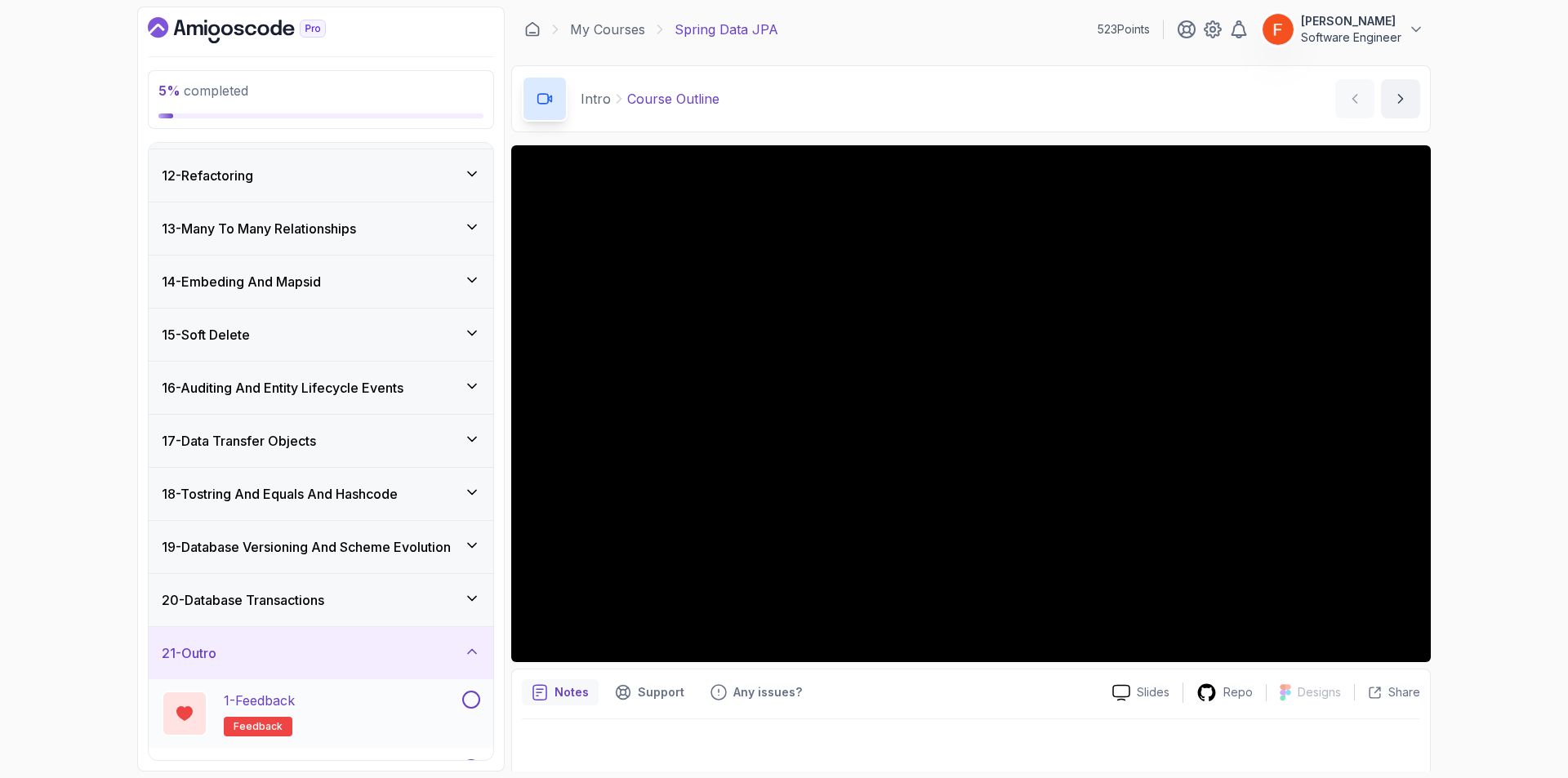
scroll to position [632, 0]
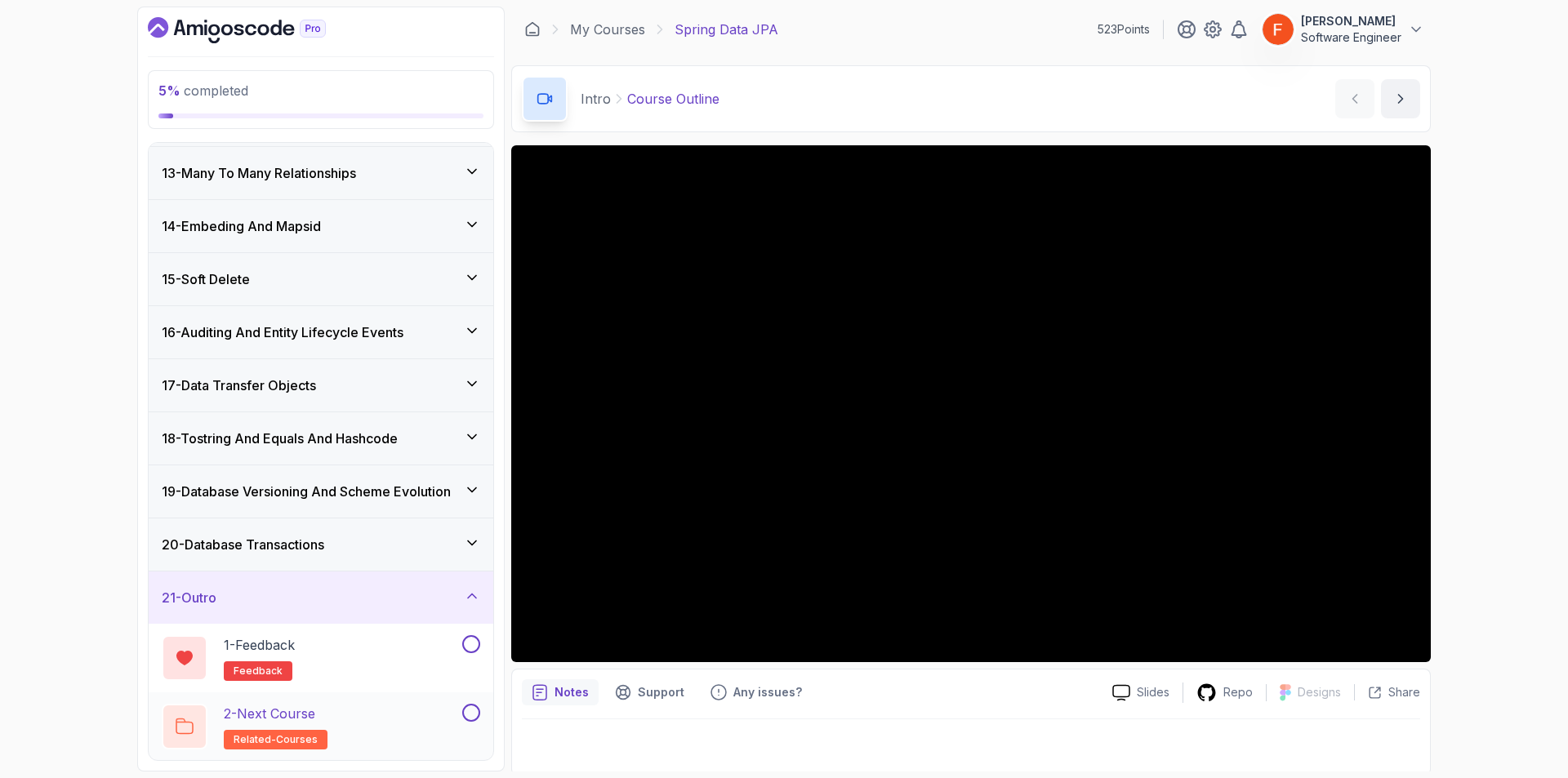
click at [384, 708] on div "2 - Next Course related-courses" at bounding box center [310, 727] width 297 height 46
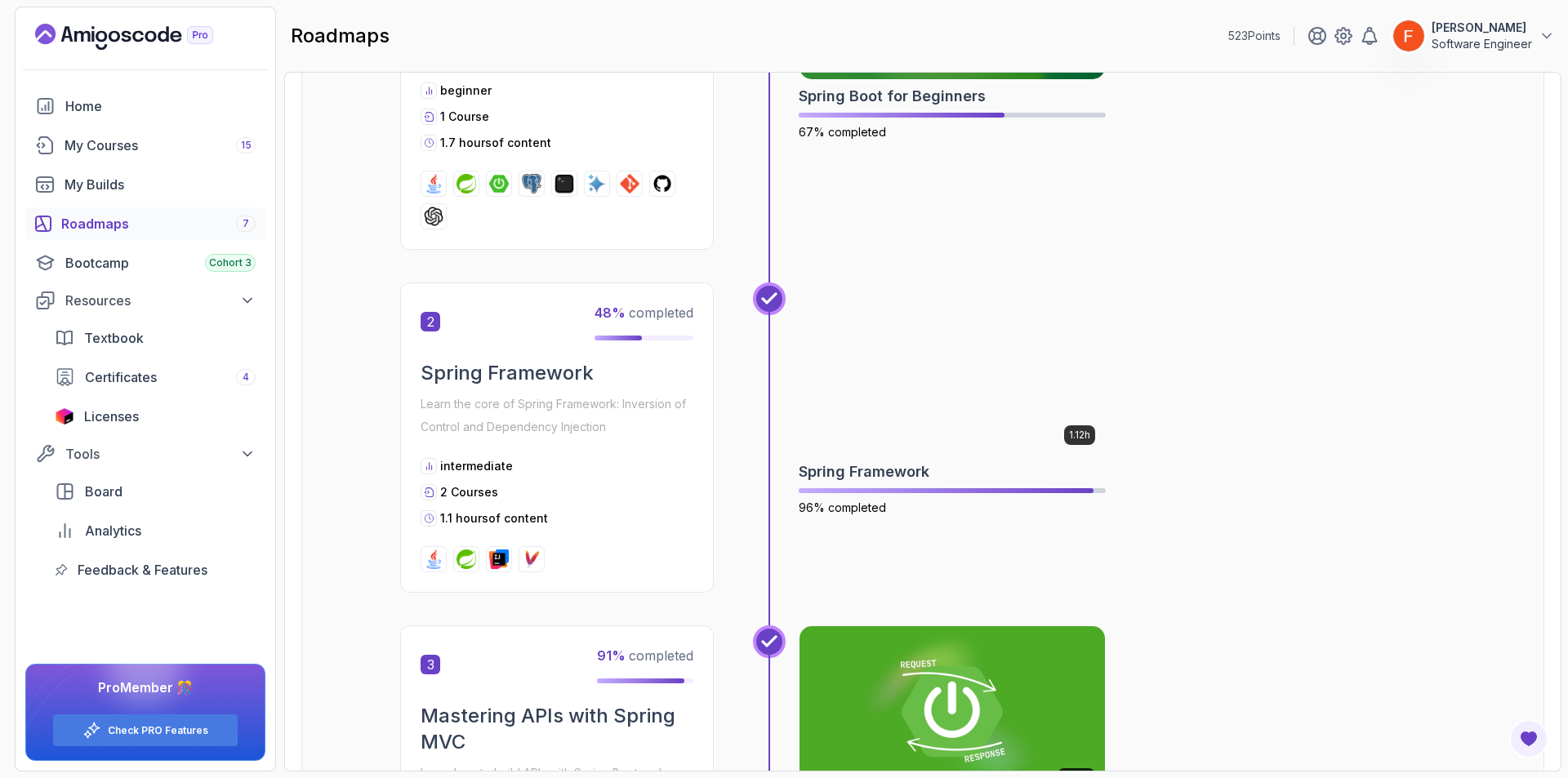
scroll to position [554, 0]
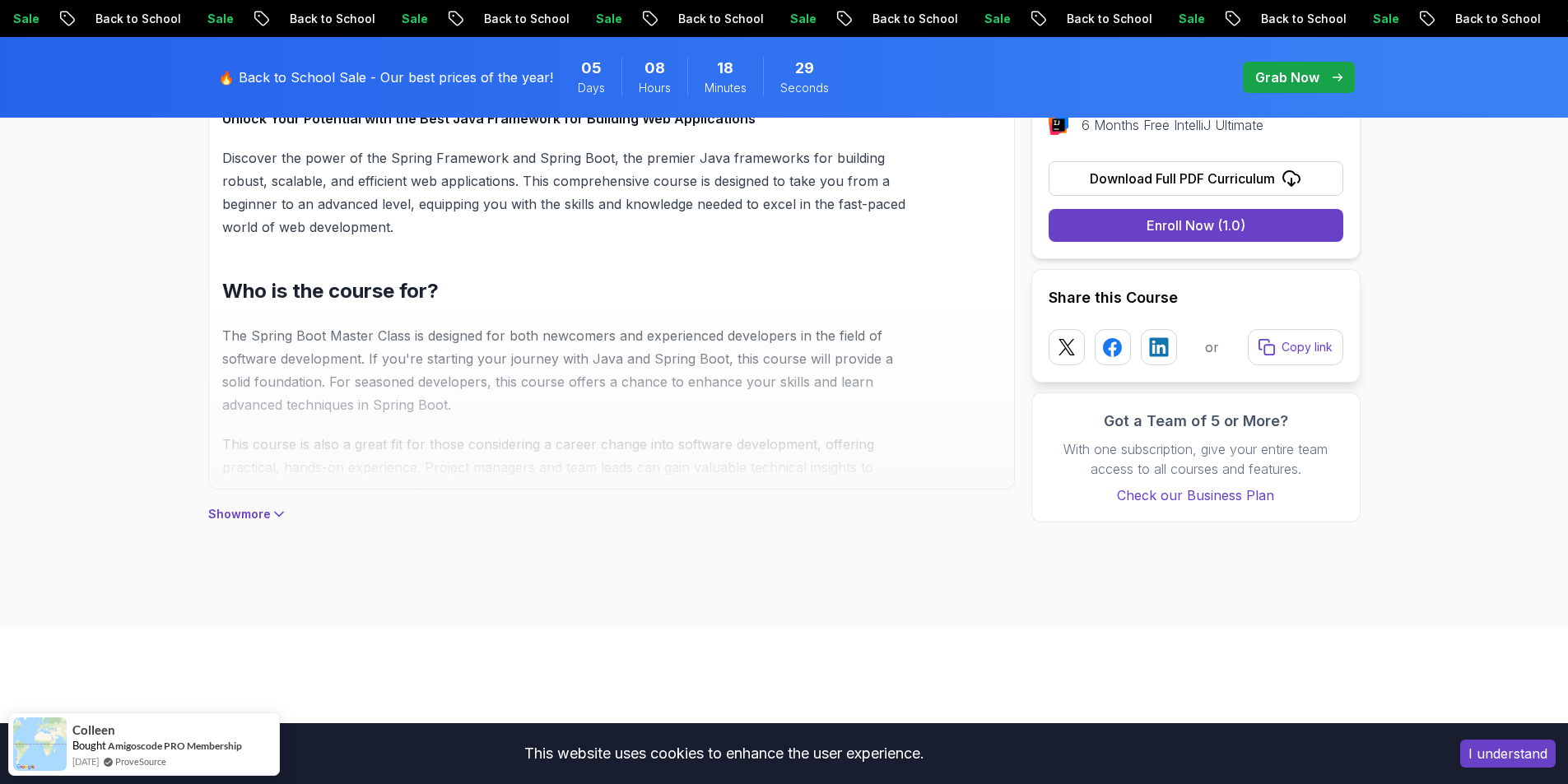
scroll to position [1356, 0]
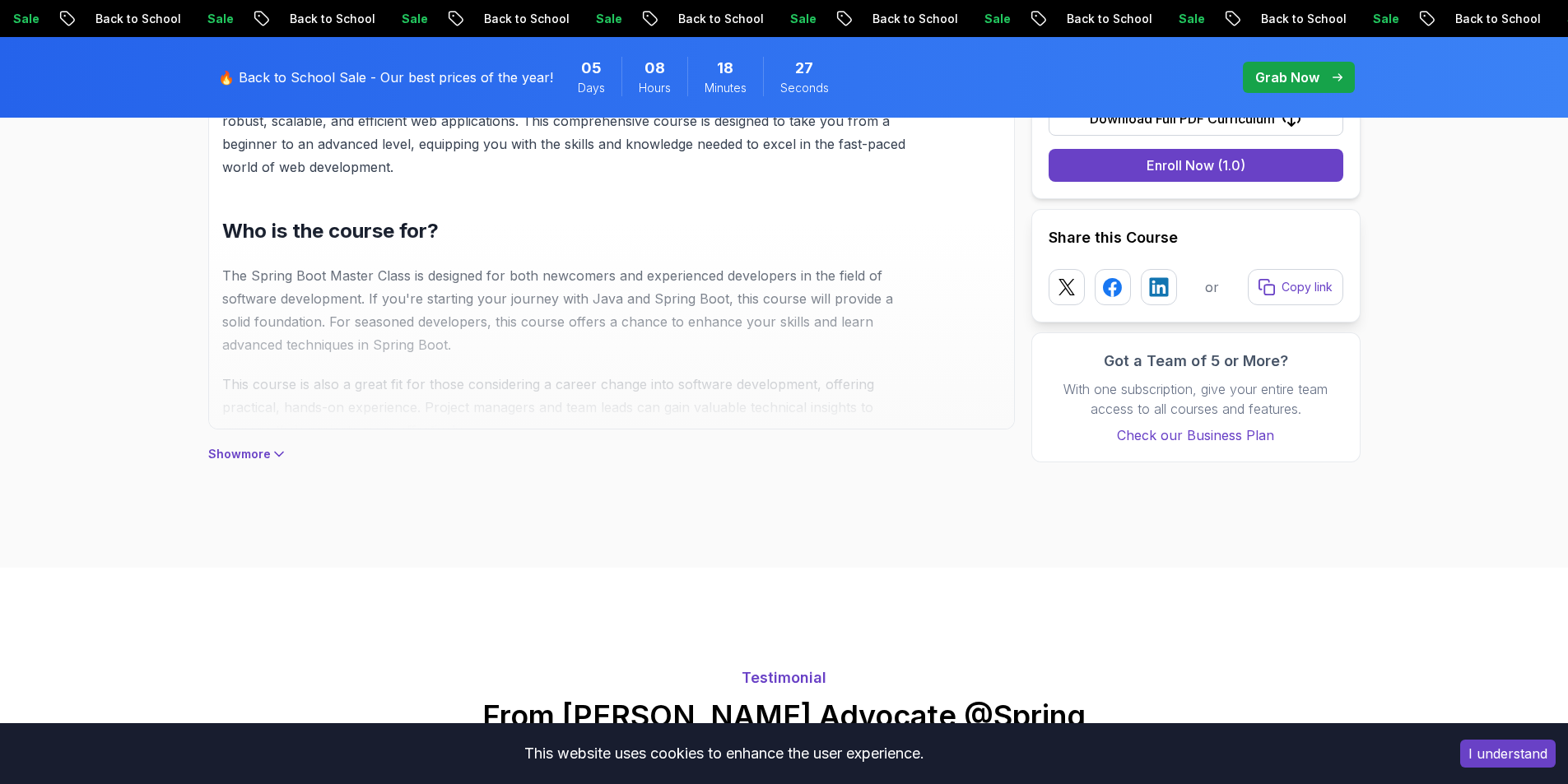
click at [257, 450] on p "Show more" at bounding box center [240, 454] width 63 height 17
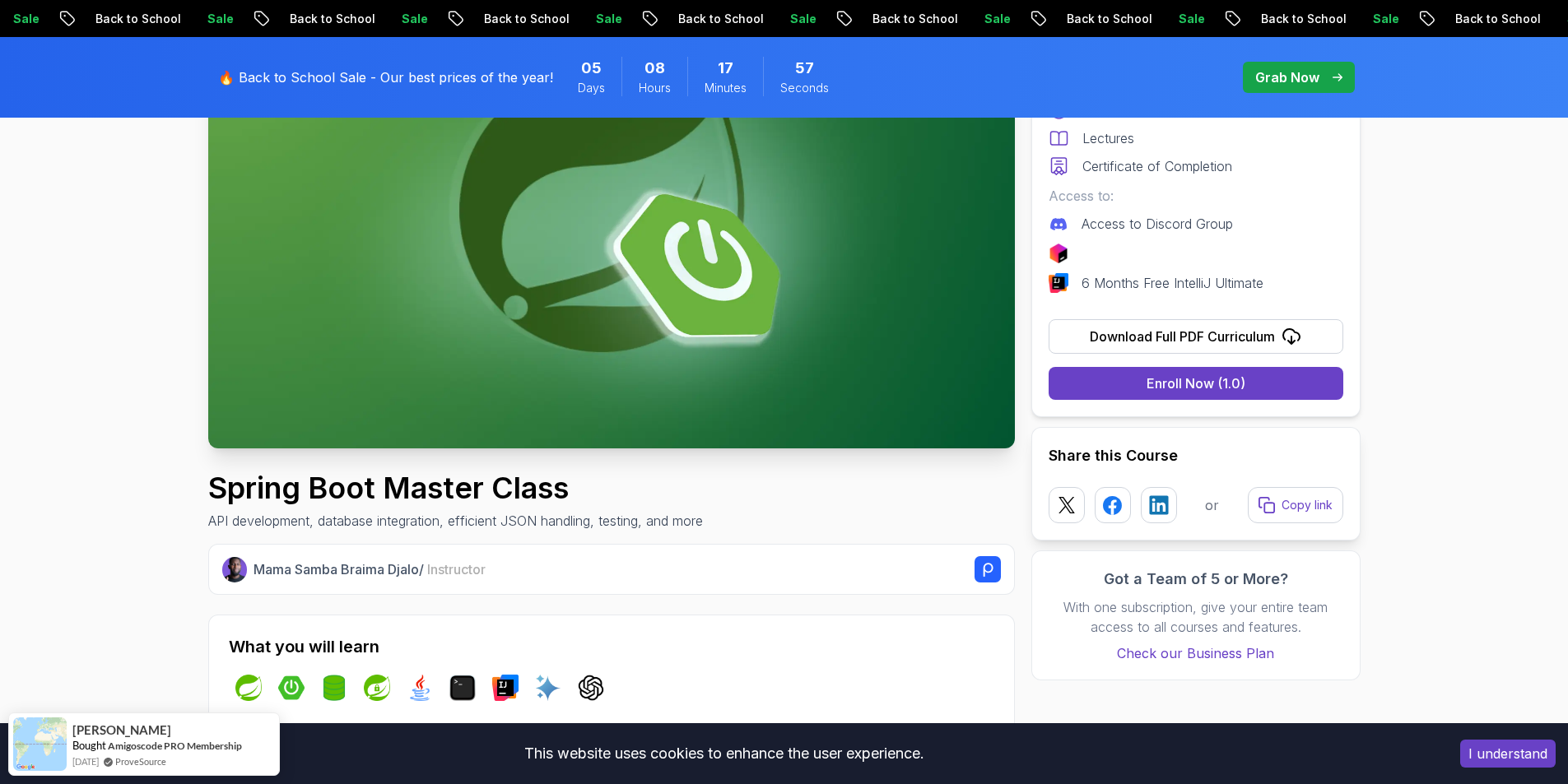
scroll to position [0, 0]
